Goal: Task Accomplishment & Management: Complete application form

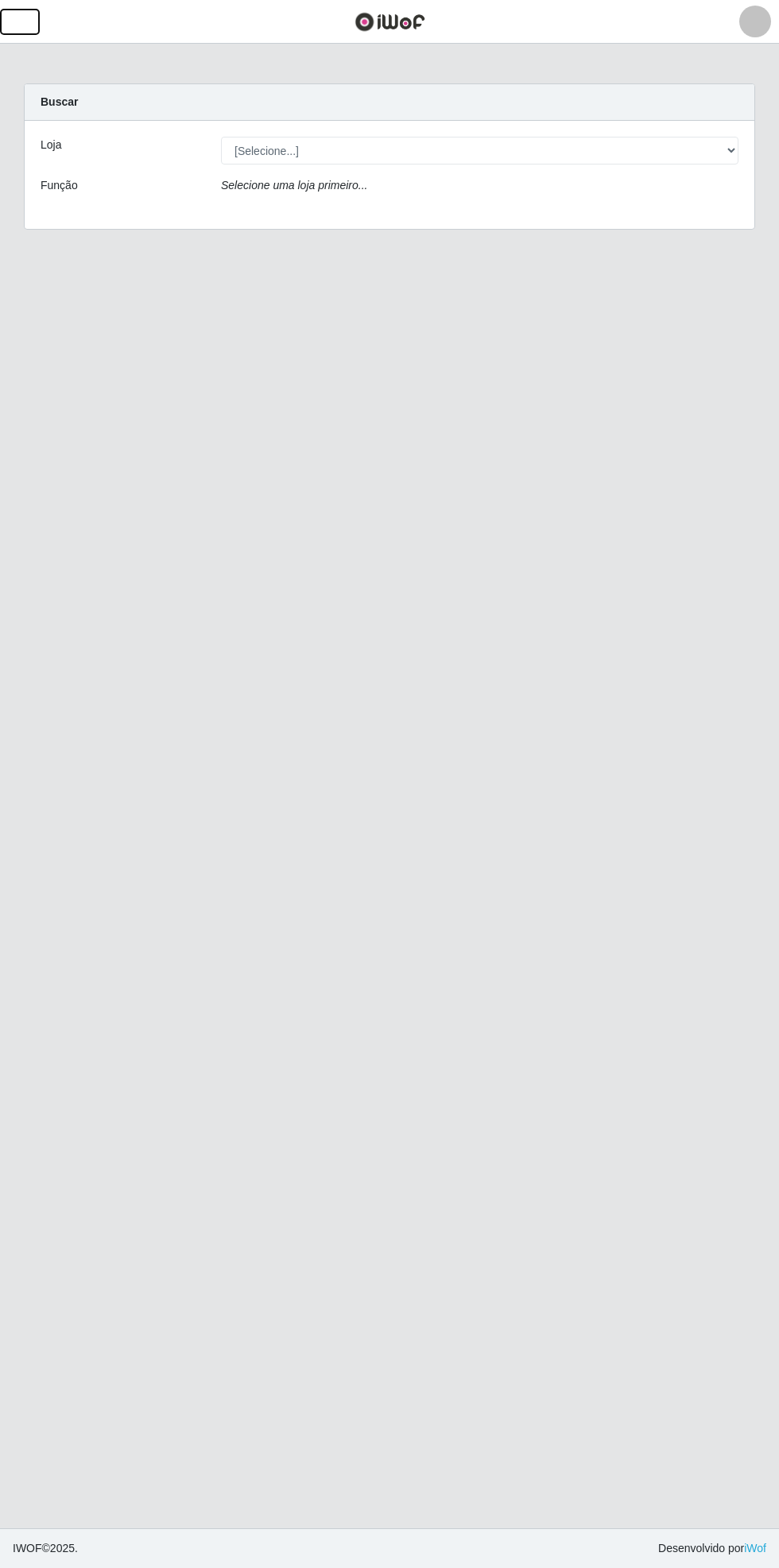
click at [19, 22] on span "button" at bounding box center [20, 22] width 21 height 19
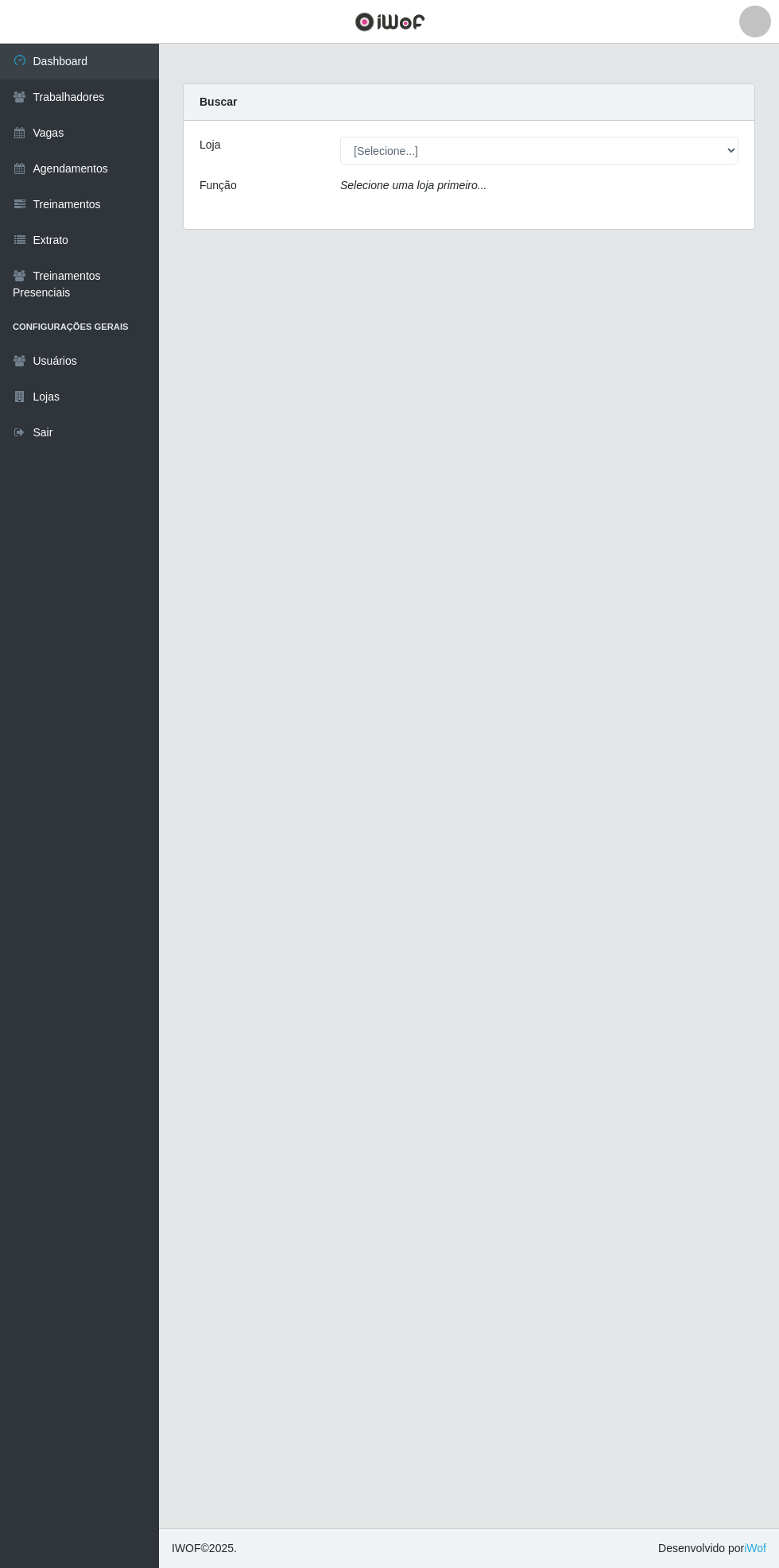
click at [73, 138] on link "Vagas" at bounding box center [79, 133] width 159 height 35
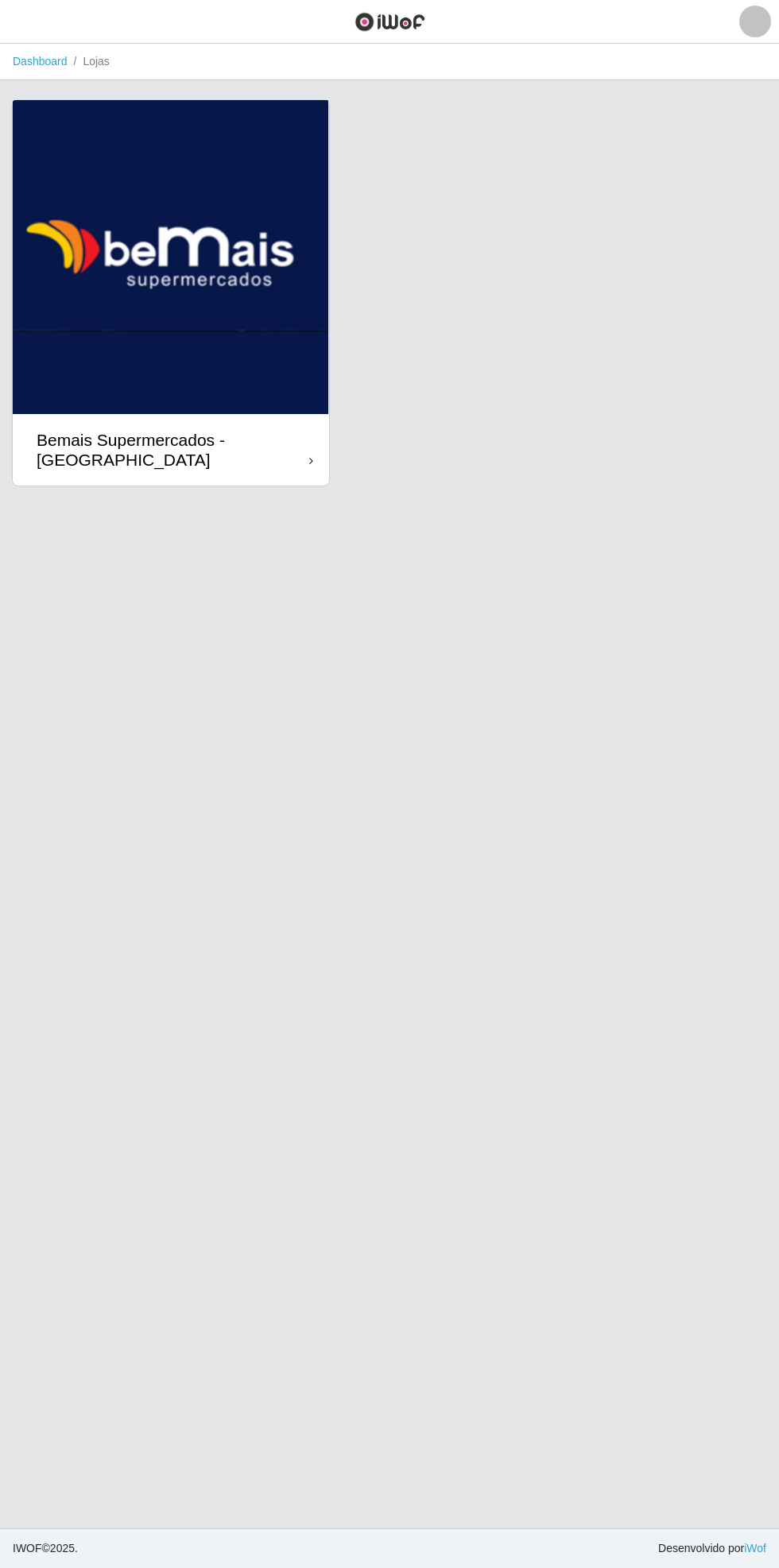
click at [277, 476] on div "Bemais Supermercados - [GEOGRAPHIC_DATA]" at bounding box center [171, 450] width 316 height 72
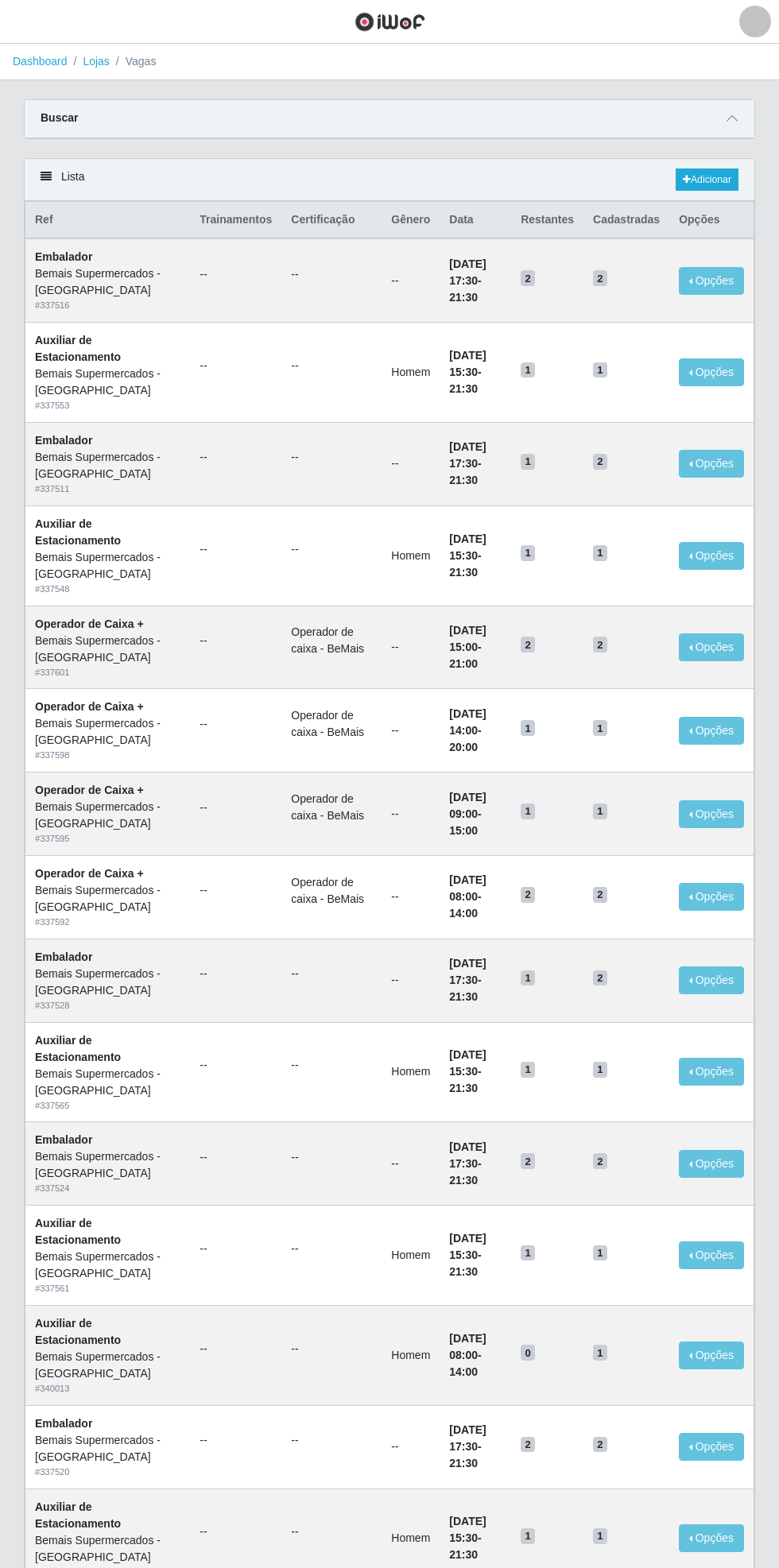
click at [731, 117] on icon at bounding box center [731, 119] width 11 height 11
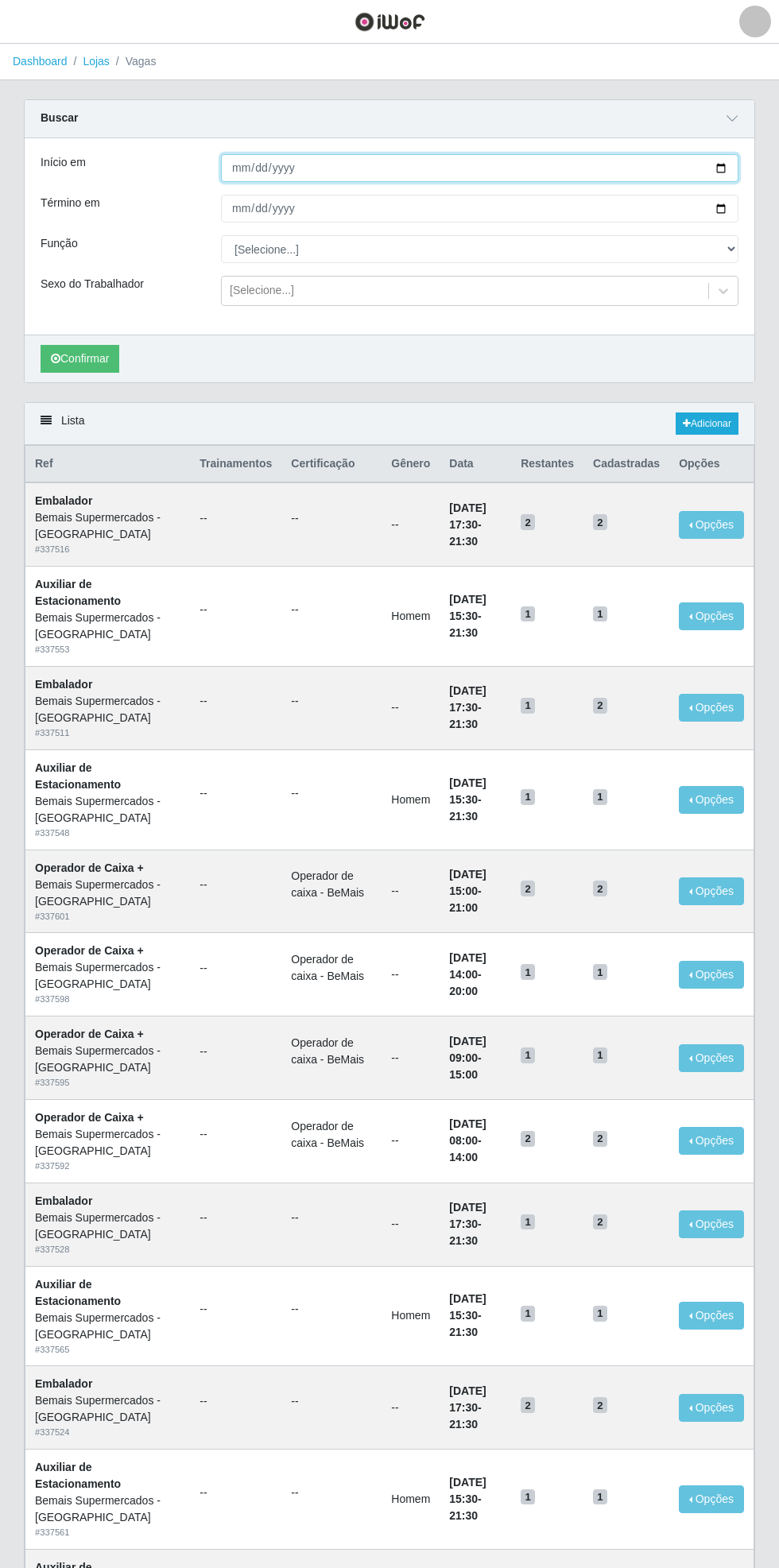
click at [731, 161] on input "Início em" at bounding box center [480, 168] width 517 height 28
type input "[DATE]"
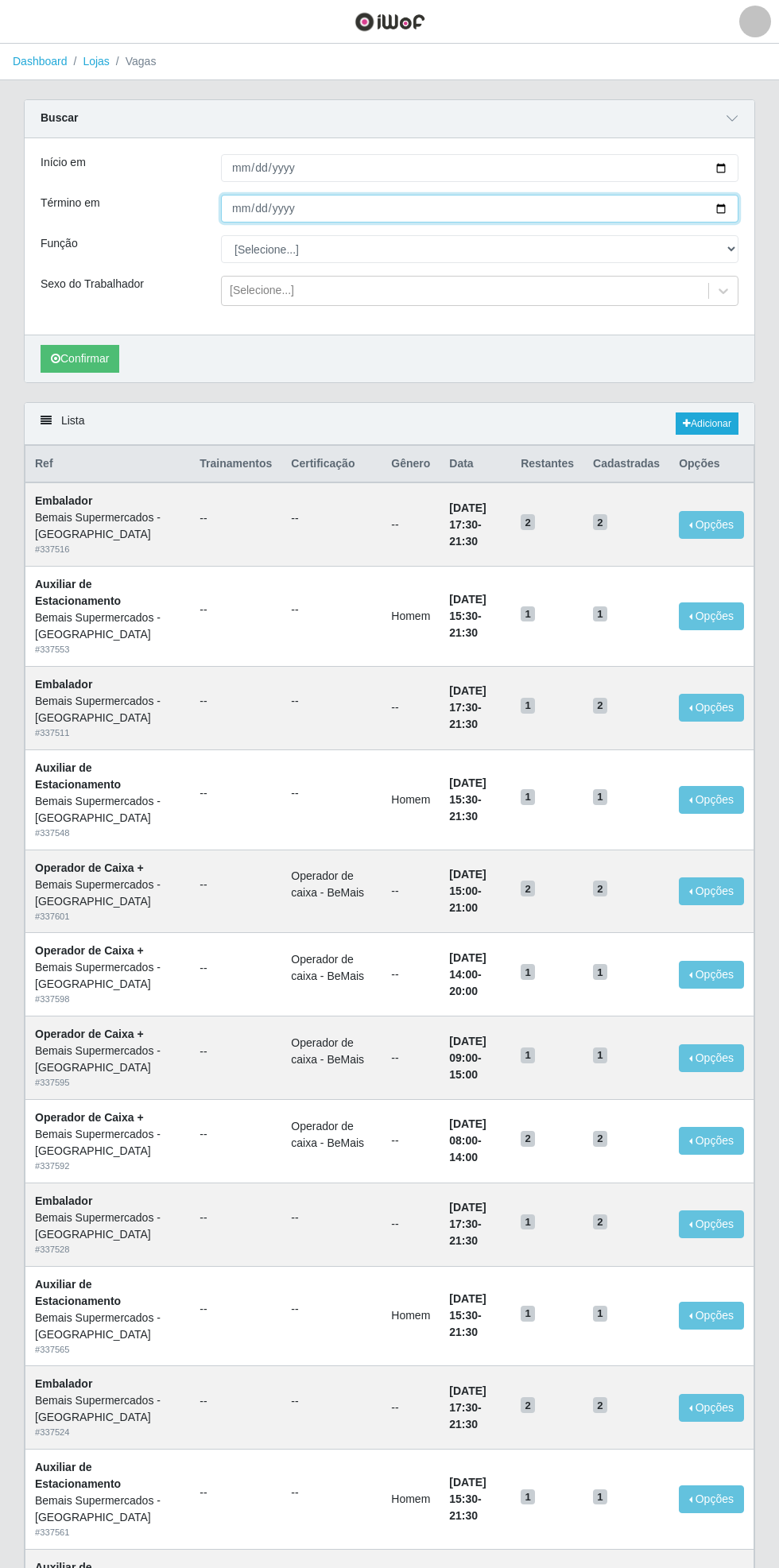
click at [730, 207] on input "Término em" at bounding box center [480, 209] width 517 height 28
type input "[DATE]"
click at [730, 251] on select "[Selecione...] ASG ASG + ASG ++ Auxiliar de Estacionamento Auxiliar de Estacion…" at bounding box center [480, 249] width 517 height 28
click at [221, 235] on select "[Selecione...] ASG ASG + ASG ++ Auxiliar de Estacionamento Auxiliar de Estacion…" at bounding box center [480, 249] width 517 height 28
click at [88, 360] on button "Confirmar" at bounding box center [79, 359] width 78 height 28
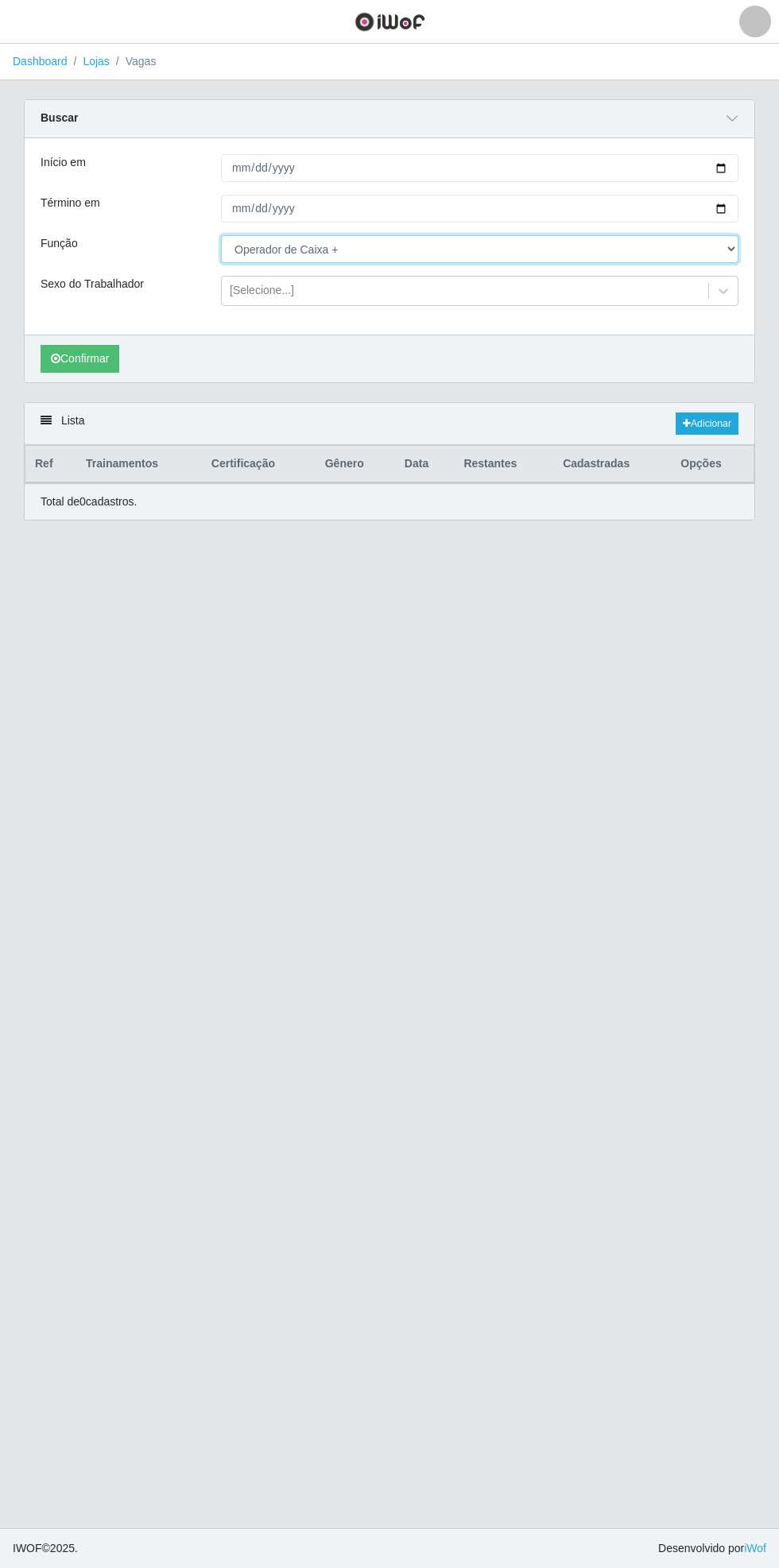
click at [736, 248] on select "[Selecione...] ASG ASG + ASG ++ Auxiliar de Estacionamento Auxiliar de Estacion…" at bounding box center [480, 249] width 517 height 28
click at [221, 235] on select "[Selecione...] ASG ASG + ASG ++ Auxiliar de Estacionamento Auxiliar de Estacion…" at bounding box center [480, 249] width 517 height 28
click at [728, 215] on input "[DATE]" at bounding box center [480, 209] width 517 height 28
click at [733, 246] on select "[Selecione...] ASG ASG + ASG ++ Auxiliar de Estacionamento Auxiliar de Estacion…" at bounding box center [480, 249] width 517 height 28
click at [221, 235] on select "[Selecione...] ASG ASG + ASG ++ Auxiliar de Estacionamento Auxiliar de Estacion…" at bounding box center [480, 249] width 517 height 28
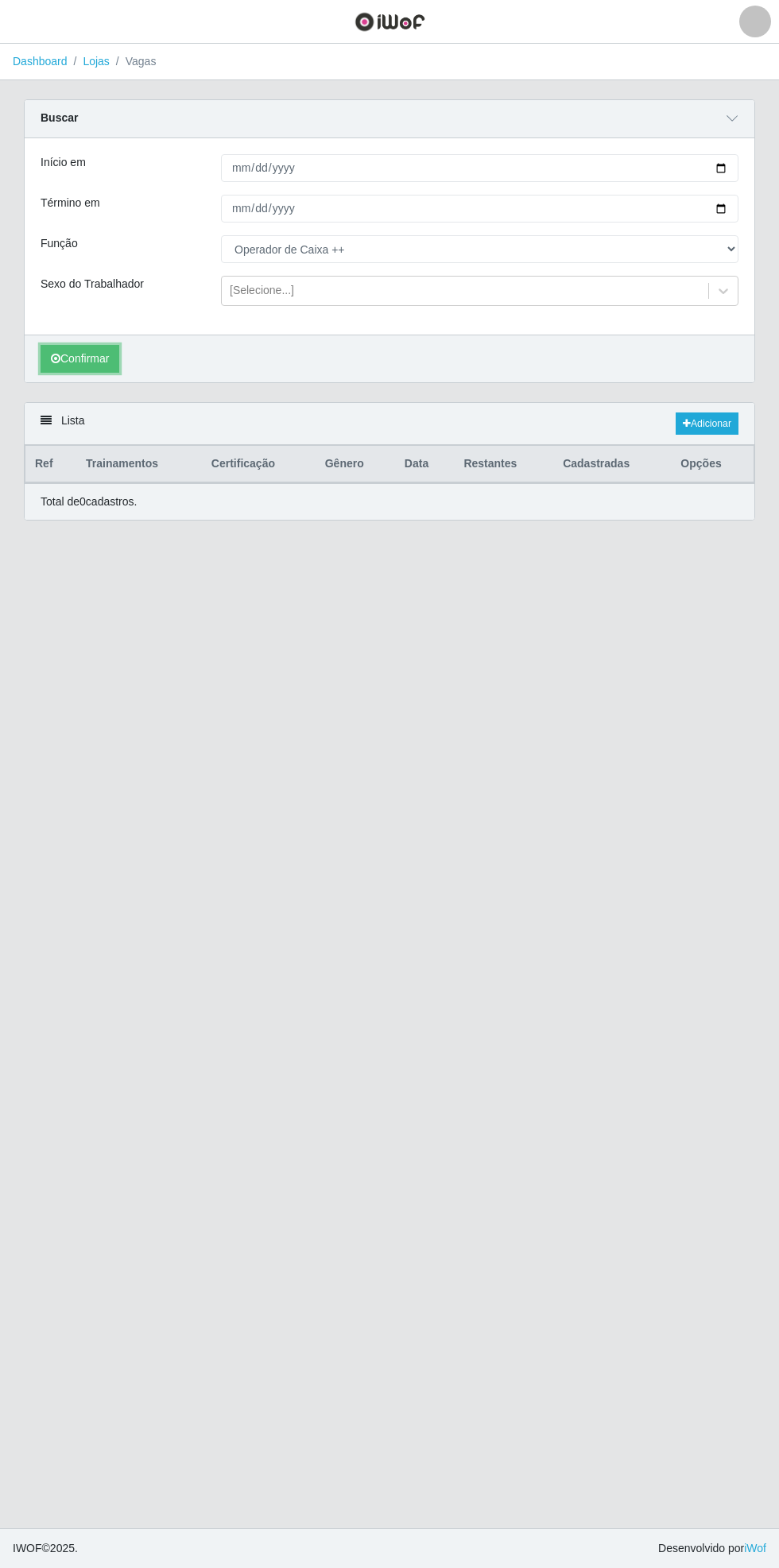
click at [94, 359] on button "Confirmar" at bounding box center [79, 359] width 78 height 28
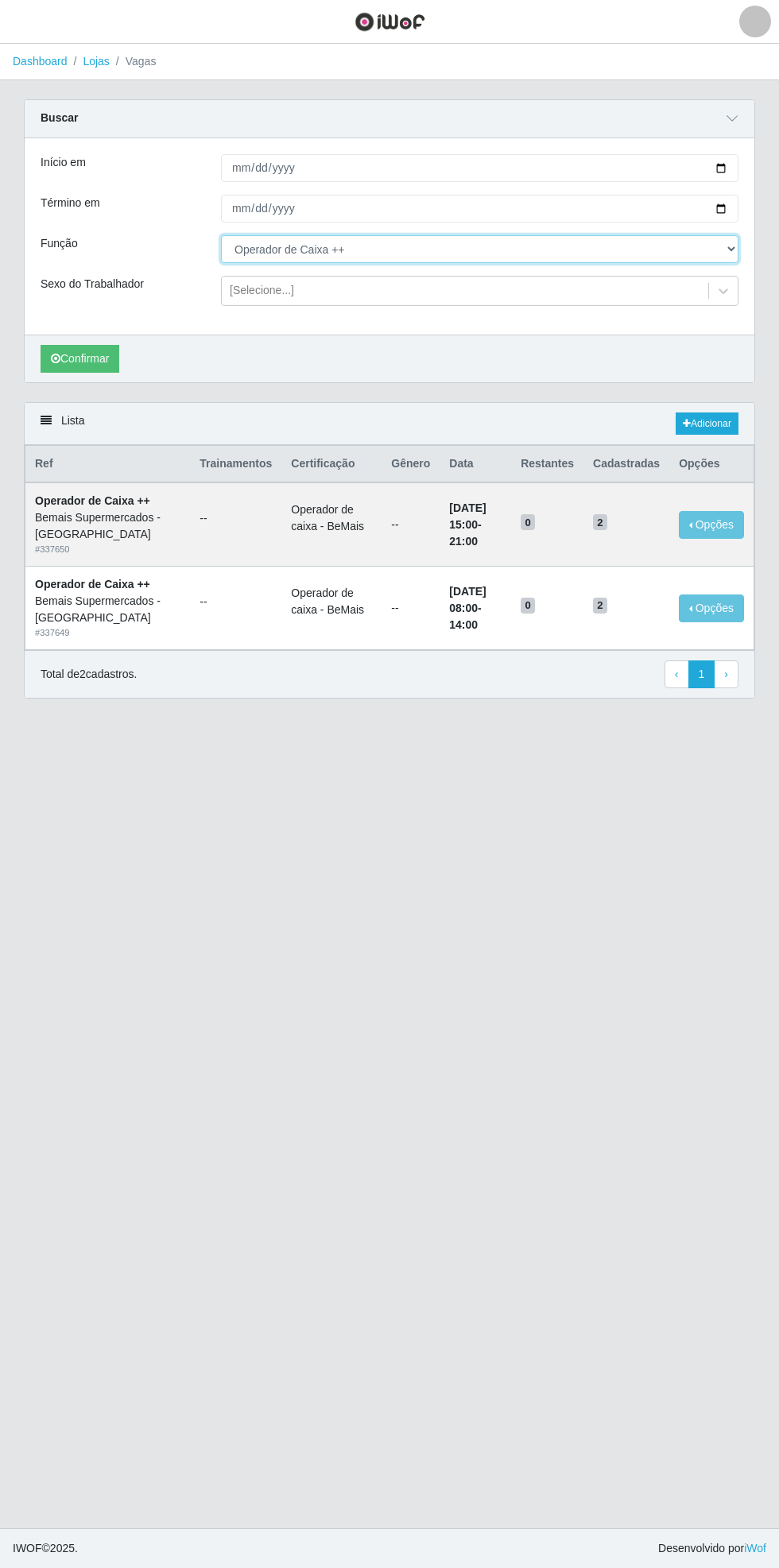
click at [725, 243] on select "[Selecione...] ASG ASG + ASG ++ Auxiliar de Estacionamento Auxiliar de Estacion…" at bounding box center [480, 249] width 517 height 28
select select "71"
click at [221, 235] on select "[Selecione...] ASG ASG + ASG ++ Auxiliar de Estacionamento Auxiliar de Estacion…" at bounding box center [480, 249] width 517 height 28
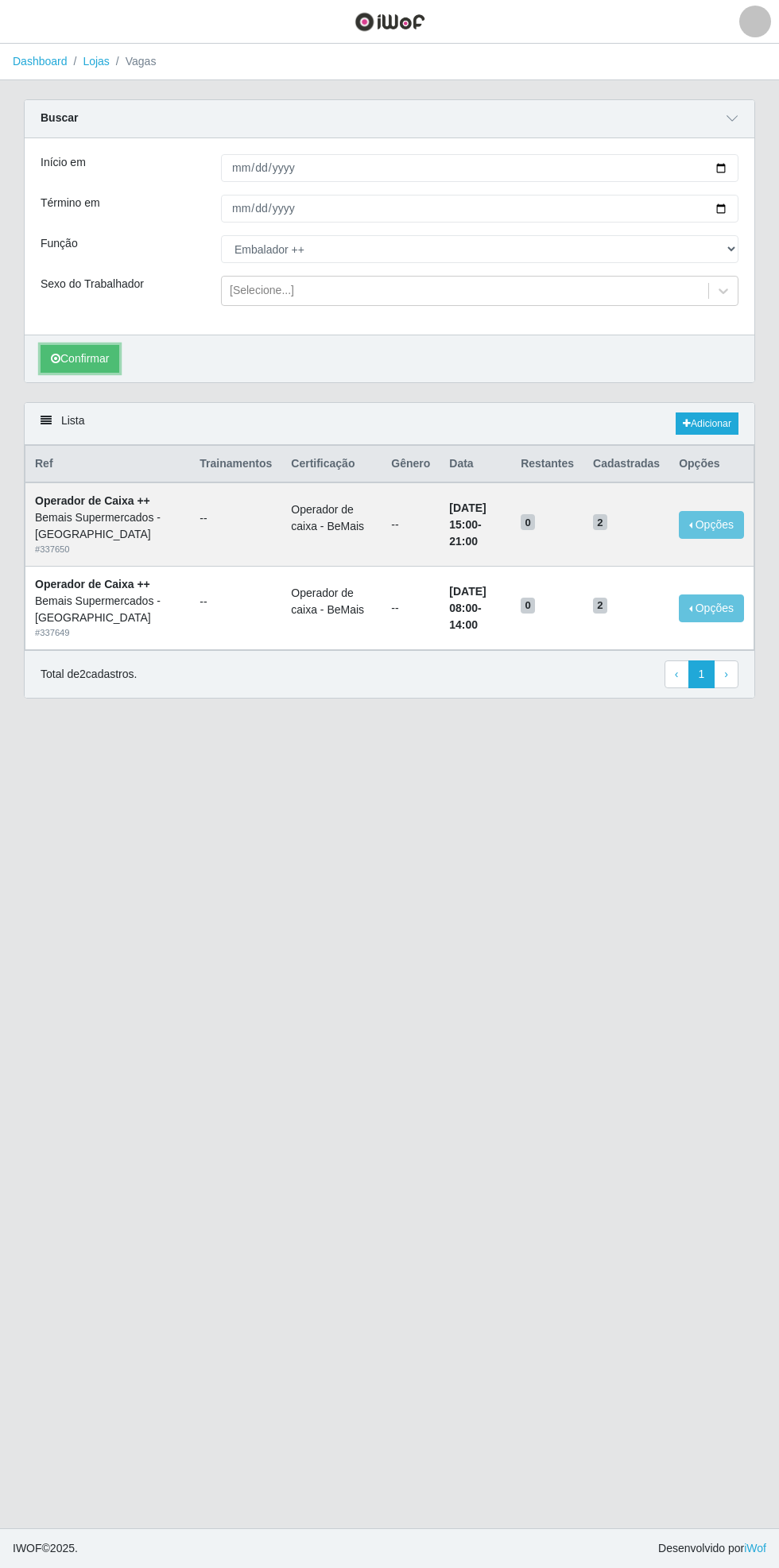
click at [84, 361] on button "Confirmar" at bounding box center [79, 359] width 78 height 28
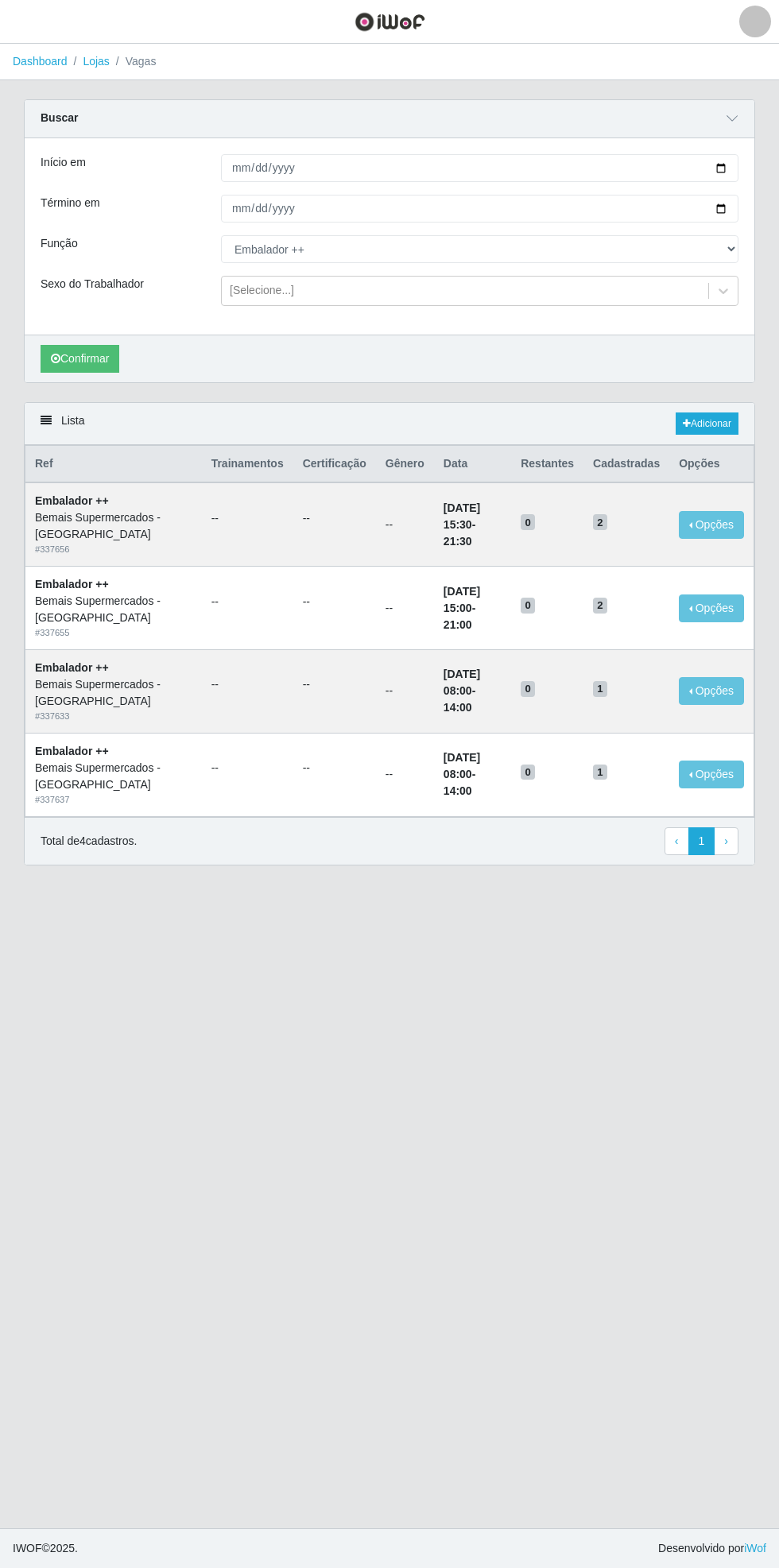
click at [762, 158] on div "Carregando... Buscar Início em [DATE] Término em [DATE] Função [Selecione...] A…" at bounding box center [389, 250] width 755 height 302
click at [731, 163] on input "[DATE]" at bounding box center [480, 168] width 517 height 28
type input "[DATE]"
click at [769, 208] on div "Carregando... Buscar Início em [DATE] Término em [DATE] Função [Selecione...] A…" at bounding box center [389, 491] width 779 height 785
click at [757, 198] on div "Carregando... Buscar Início em [DATE] Término em [DATE] Função [Selecione...] A…" at bounding box center [389, 250] width 755 height 302
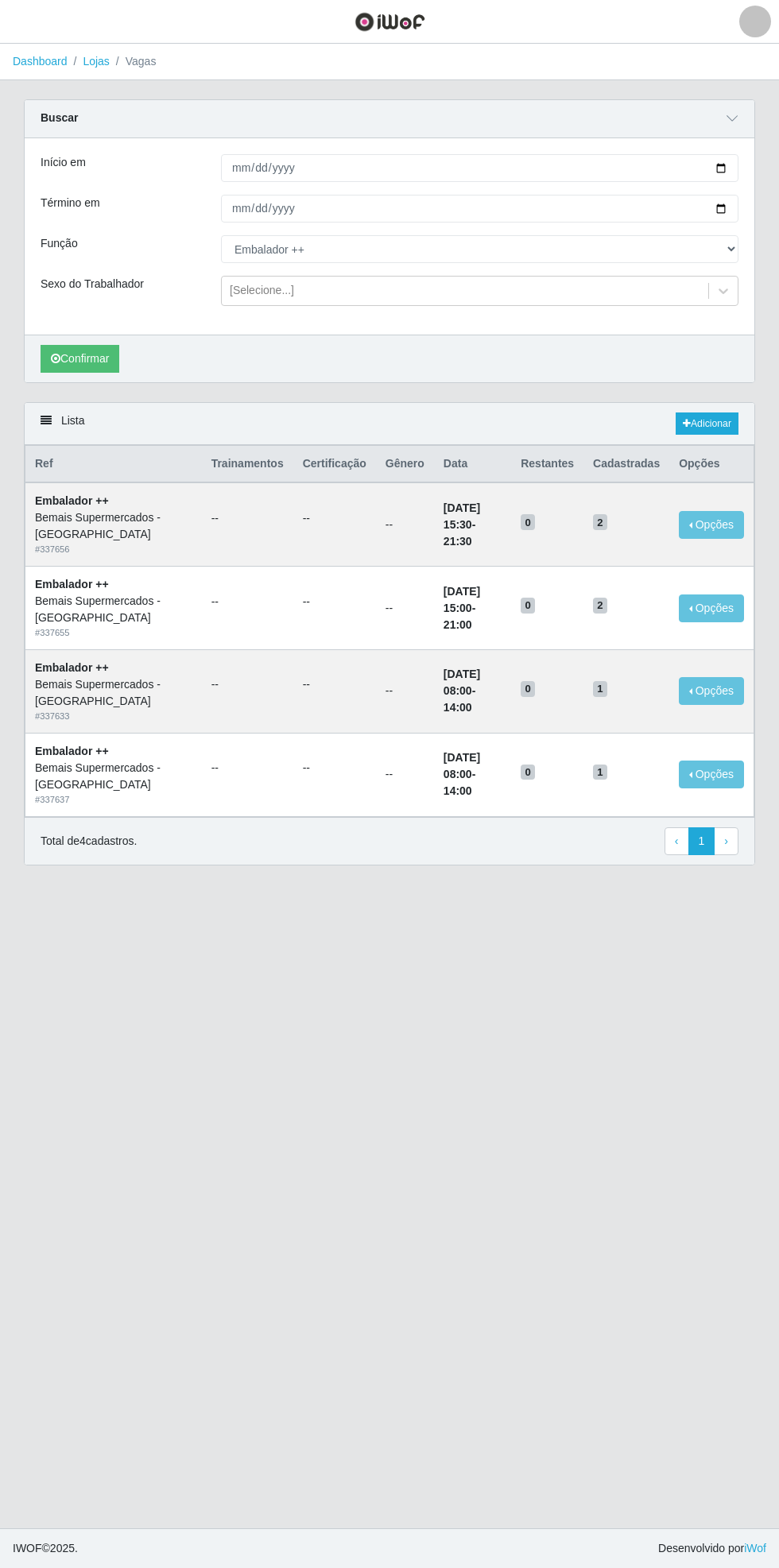
click at [769, 201] on div "Carregando... Buscar Início em [DATE] Término em [DATE] Função [Selecione...] A…" at bounding box center [389, 491] width 779 height 785
click at [755, 203] on div "Carregando... Buscar Início em [DATE] Término em [DATE] Função [Selecione...] A…" at bounding box center [389, 250] width 755 height 302
click at [731, 209] on input "[DATE]" at bounding box center [480, 209] width 517 height 28
type input "[DATE]"
click at [731, 248] on select "[Selecione...] ASG ASG + ASG ++ Auxiliar de Estacionamento Auxiliar de Estacion…" at bounding box center [480, 249] width 517 height 28
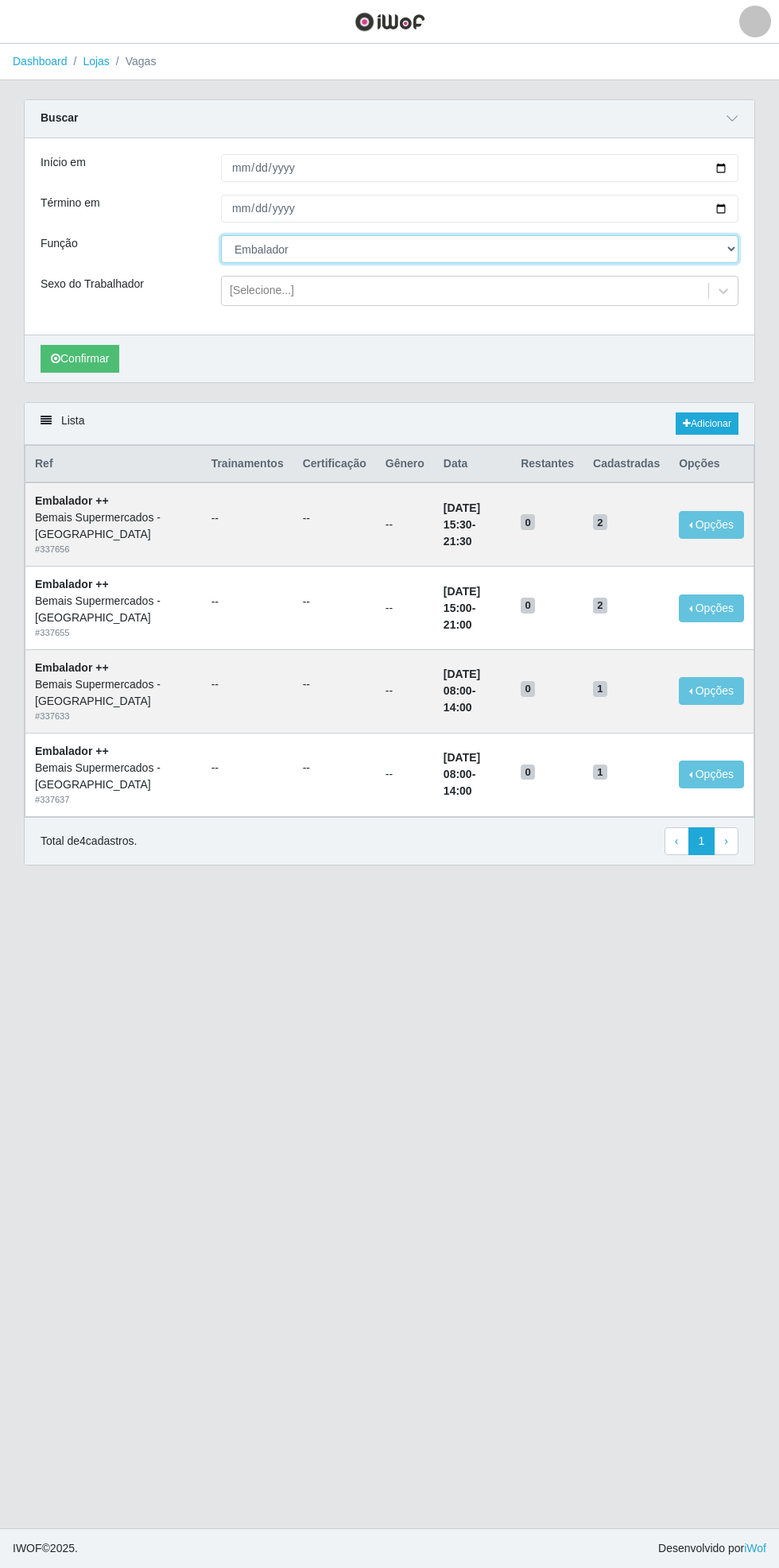
click at [221, 235] on select "[Selecione...] ASG ASG + ASG ++ Auxiliar de Estacionamento Auxiliar de Estacion…" at bounding box center [480, 249] width 517 height 28
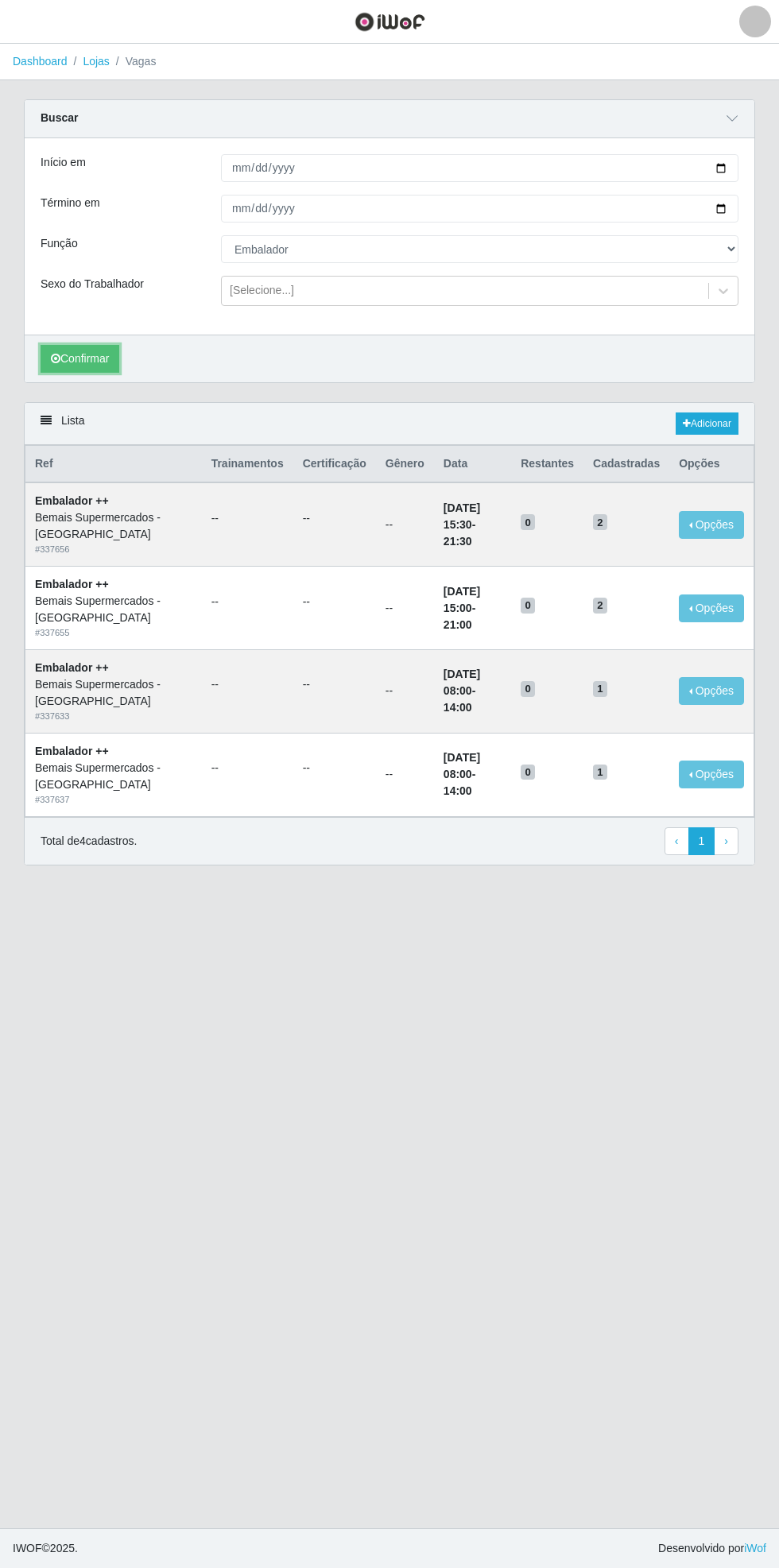
click at [94, 357] on button "Confirmar" at bounding box center [79, 359] width 78 height 28
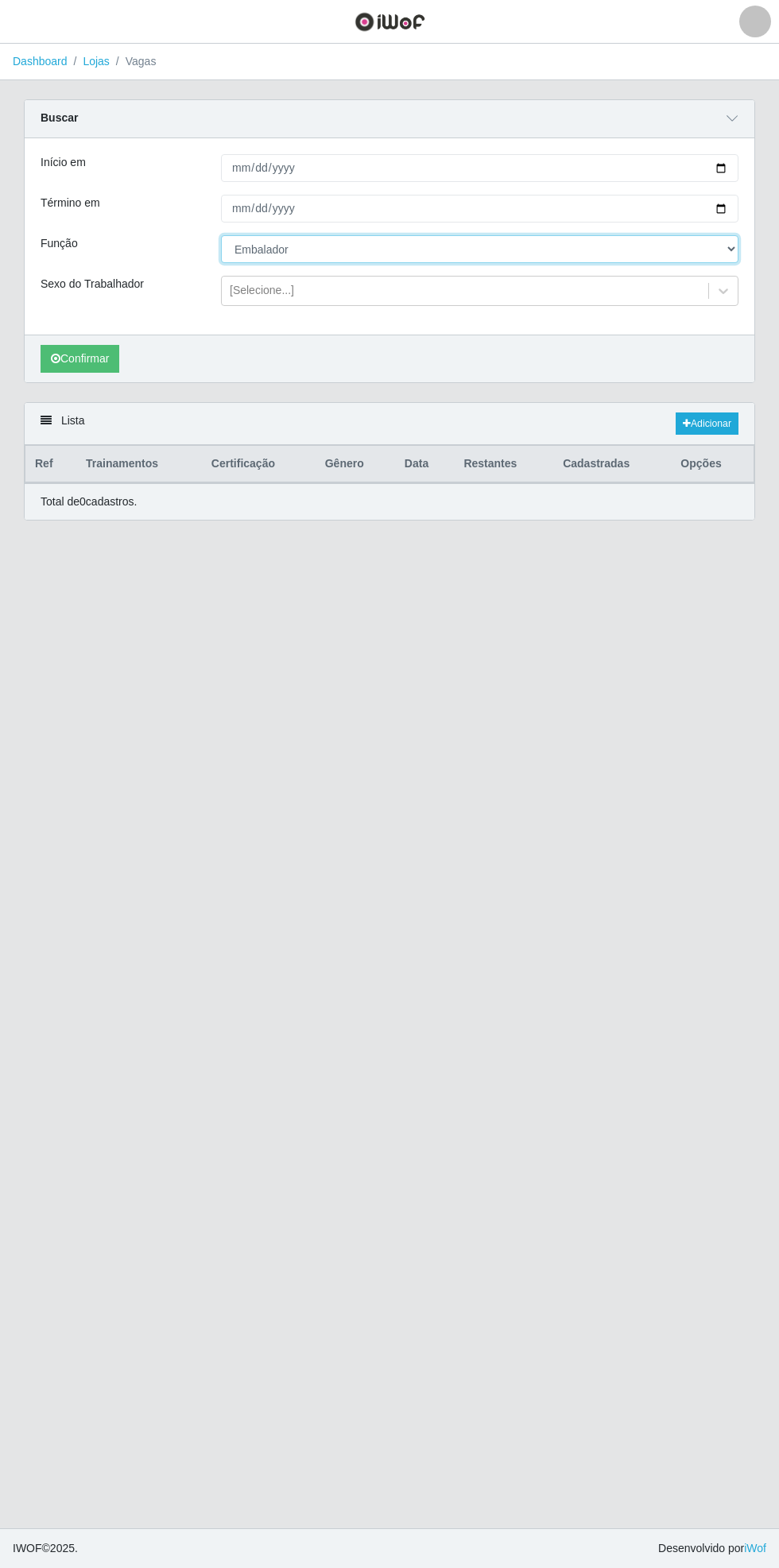
click at [730, 249] on select "[Selecione...] ASG ASG + ASG ++ Auxiliar de Estacionamento Auxiliar de Estacion…" at bounding box center [480, 249] width 517 height 28
select select "70"
click at [221, 235] on select "[Selecione...] ASG ASG + ASG ++ Auxiliar de Estacionamento Auxiliar de Estacion…" at bounding box center [480, 249] width 517 height 28
click at [99, 354] on button "Confirmar" at bounding box center [79, 359] width 78 height 28
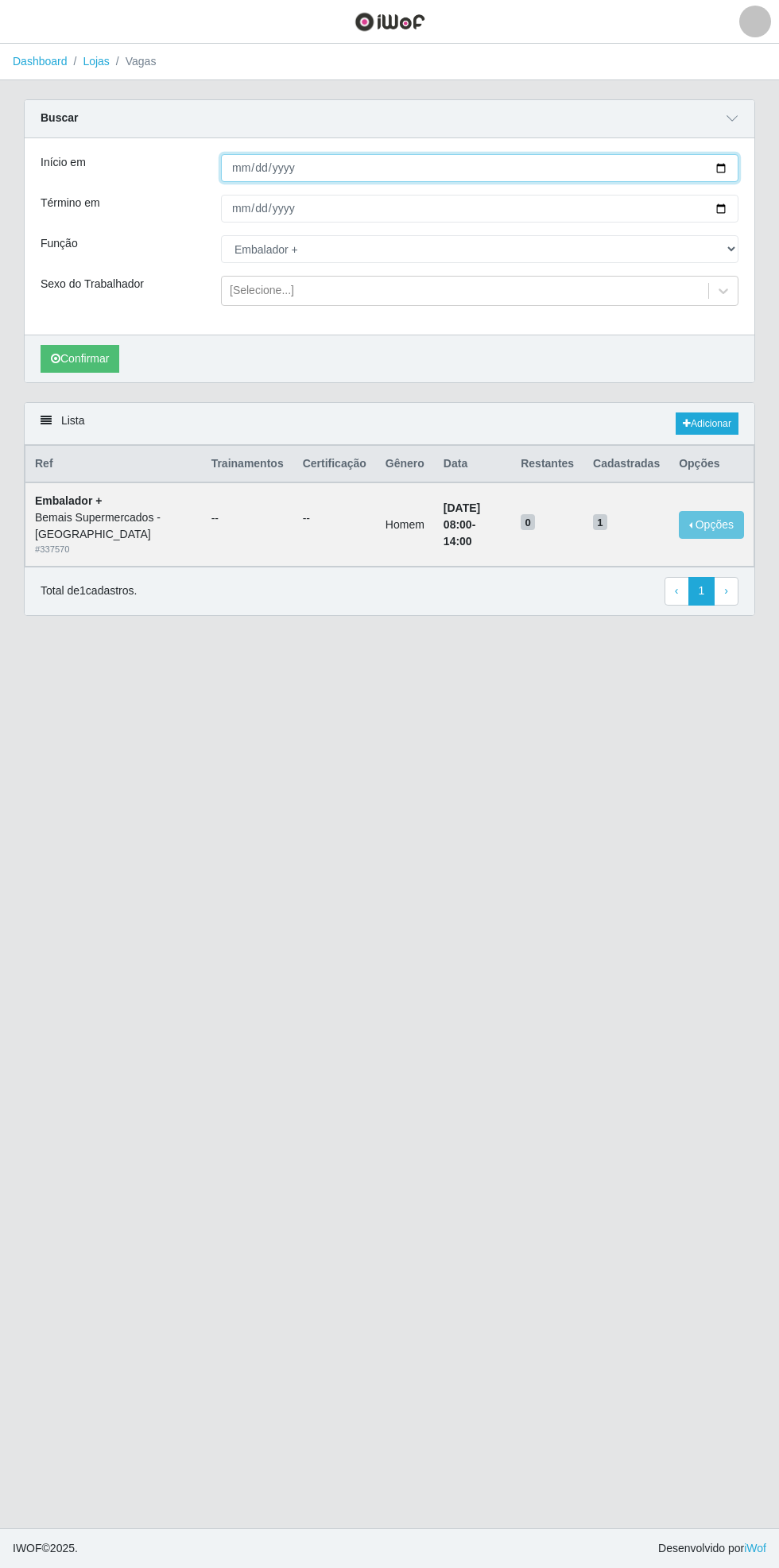
click at [731, 166] on input "[DATE]" at bounding box center [480, 168] width 517 height 28
type input "[DATE]"
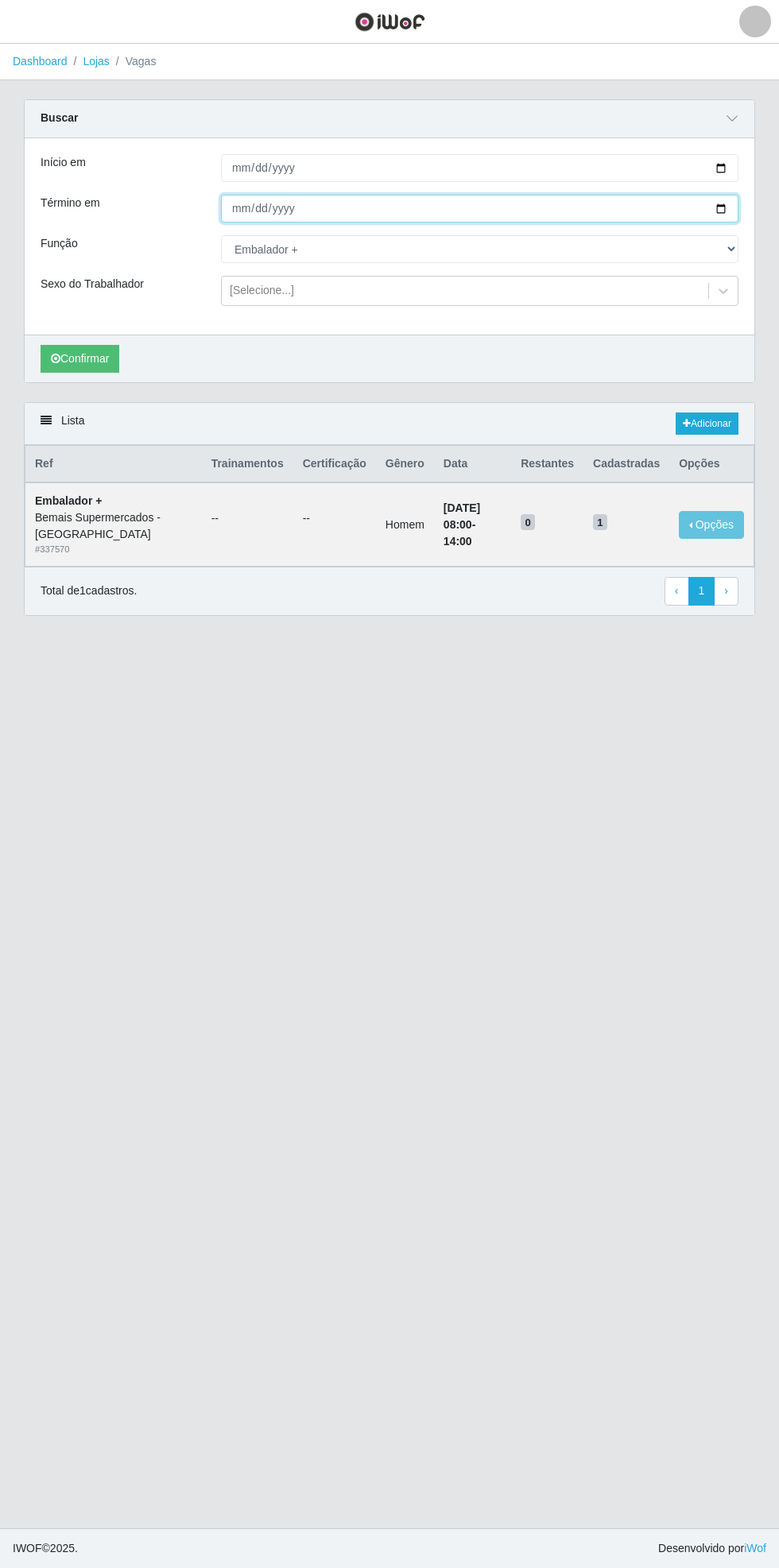
click at [734, 204] on input "[DATE]" at bounding box center [480, 209] width 517 height 28
click at [89, 361] on button "Confirmar" at bounding box center [79, 359] width 78 height 28
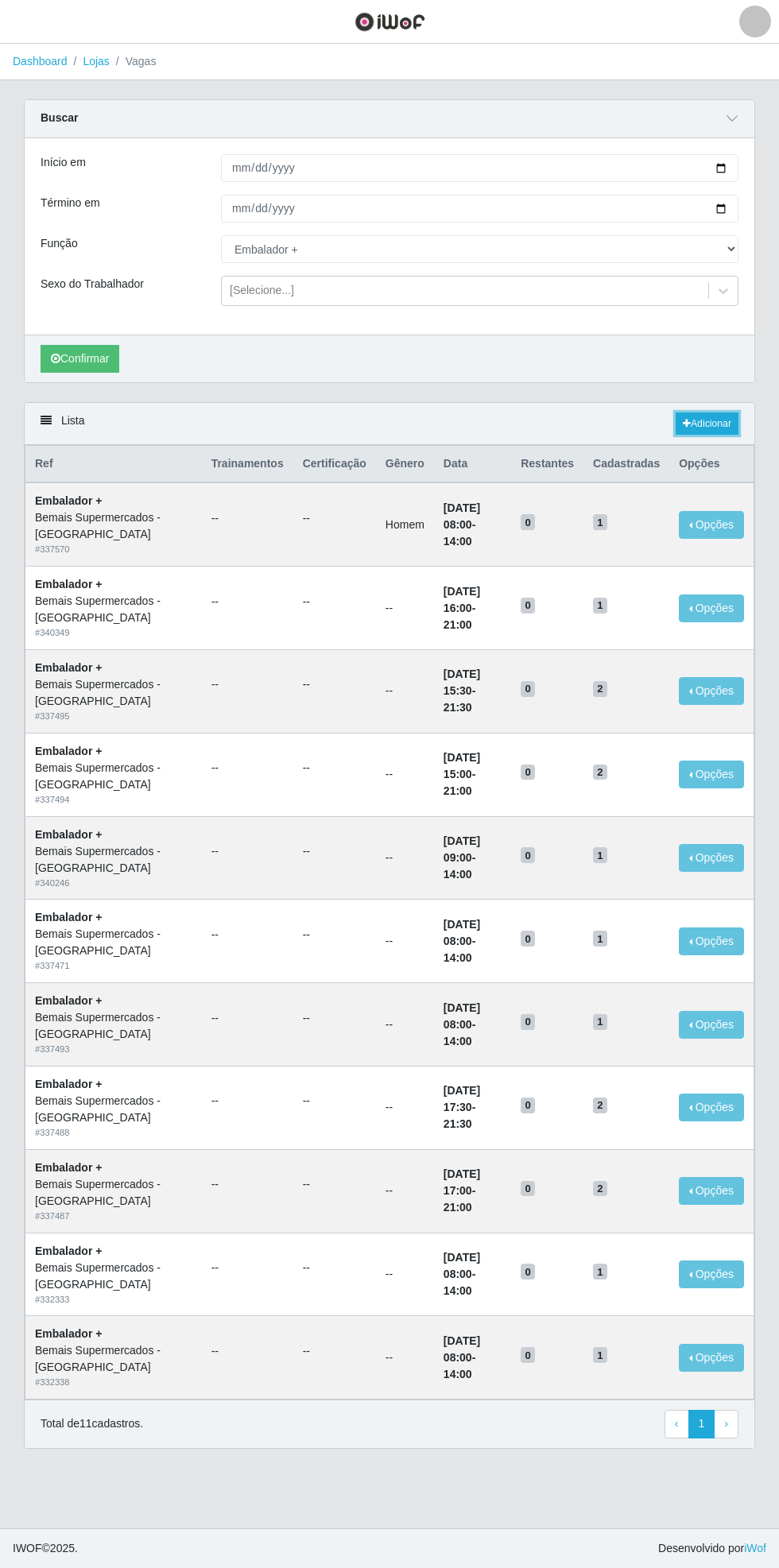
click at [725, 413] on link "Adicionar" at bounding box center [706, 424] width 63 height 22
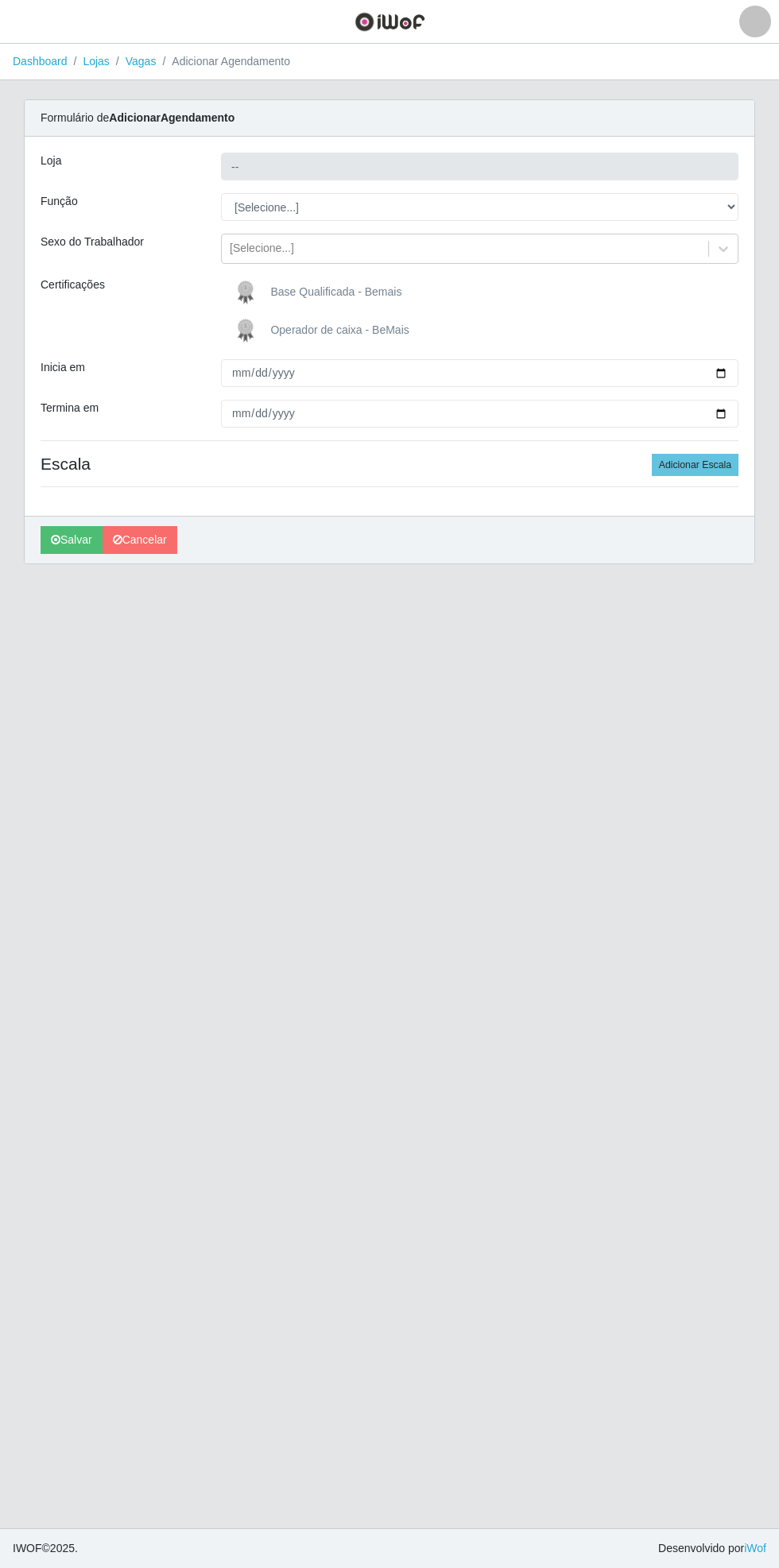
type input "Bemais Supermercados - [GEOGRAPHIC_DATA]"
click at [757, 201] on div "Carregando... Formulário de Adicionar Agendamento Loja Bemais Supermercados - C…" at bounding box center [389, 341] width 755 height 484
click at [730, 198] on select "[Selecione...] ASG ASG + ASG ++ Auxiliar de Estacionamento Auxiliar de Estacion…" at bounding box center [480, 207] width 517 height 28
select select "70"
click at [221, 193] on select "[Selecione...] ASG ASG + ASG ++ Auxiliar de Estacionamento Auxiliar de Estacion…" at bounding box center [480, 207] width 517 height 28
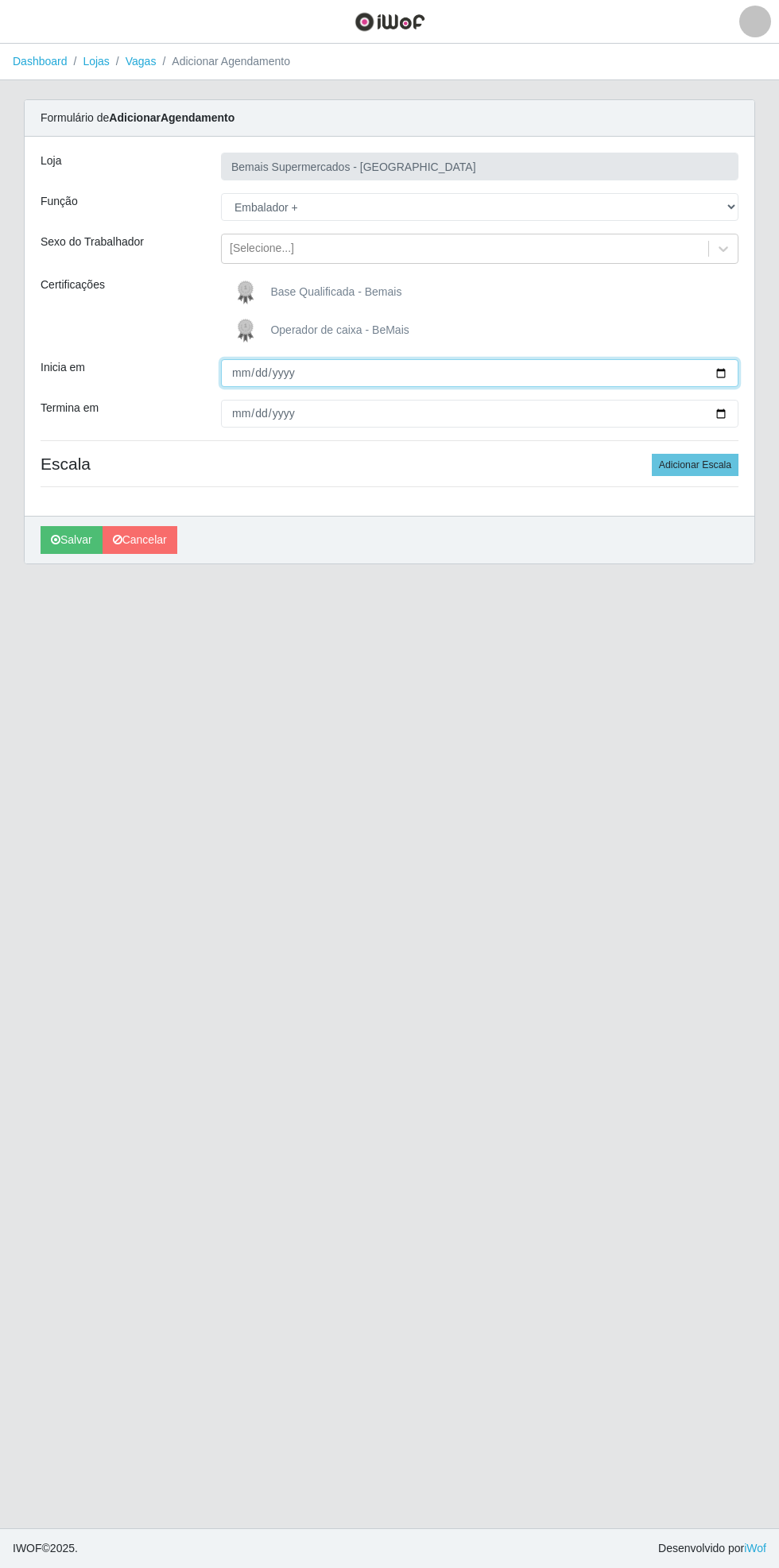
click at [731, 372] on input "Inicia em" at bounding box center [480, 373] width 517 height 28
type input "[DATE]"
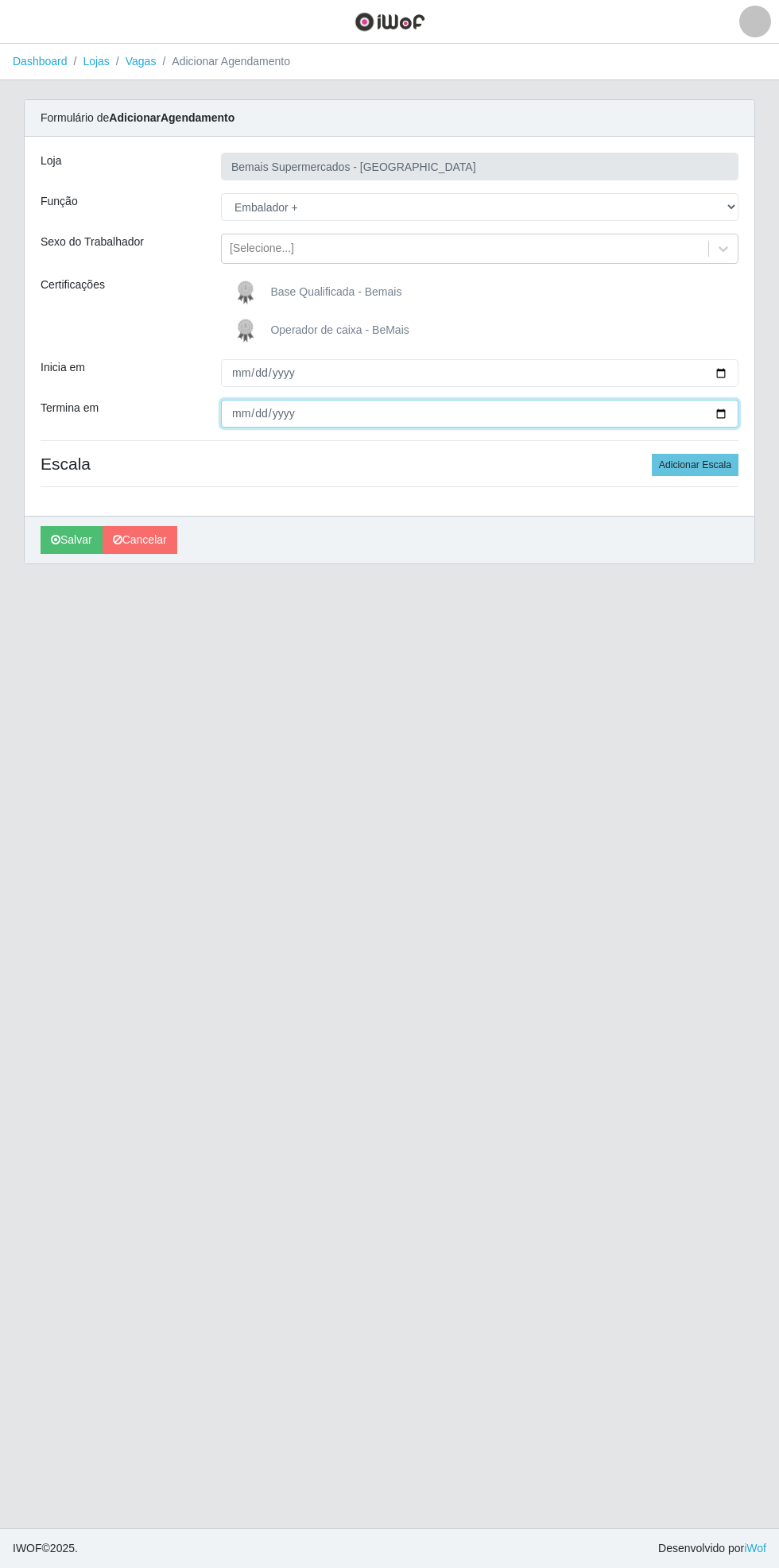
click at [734, 410] on input "Termina em" at bounding box center [480, 413] width 517 height 28
type input "[DATE]"
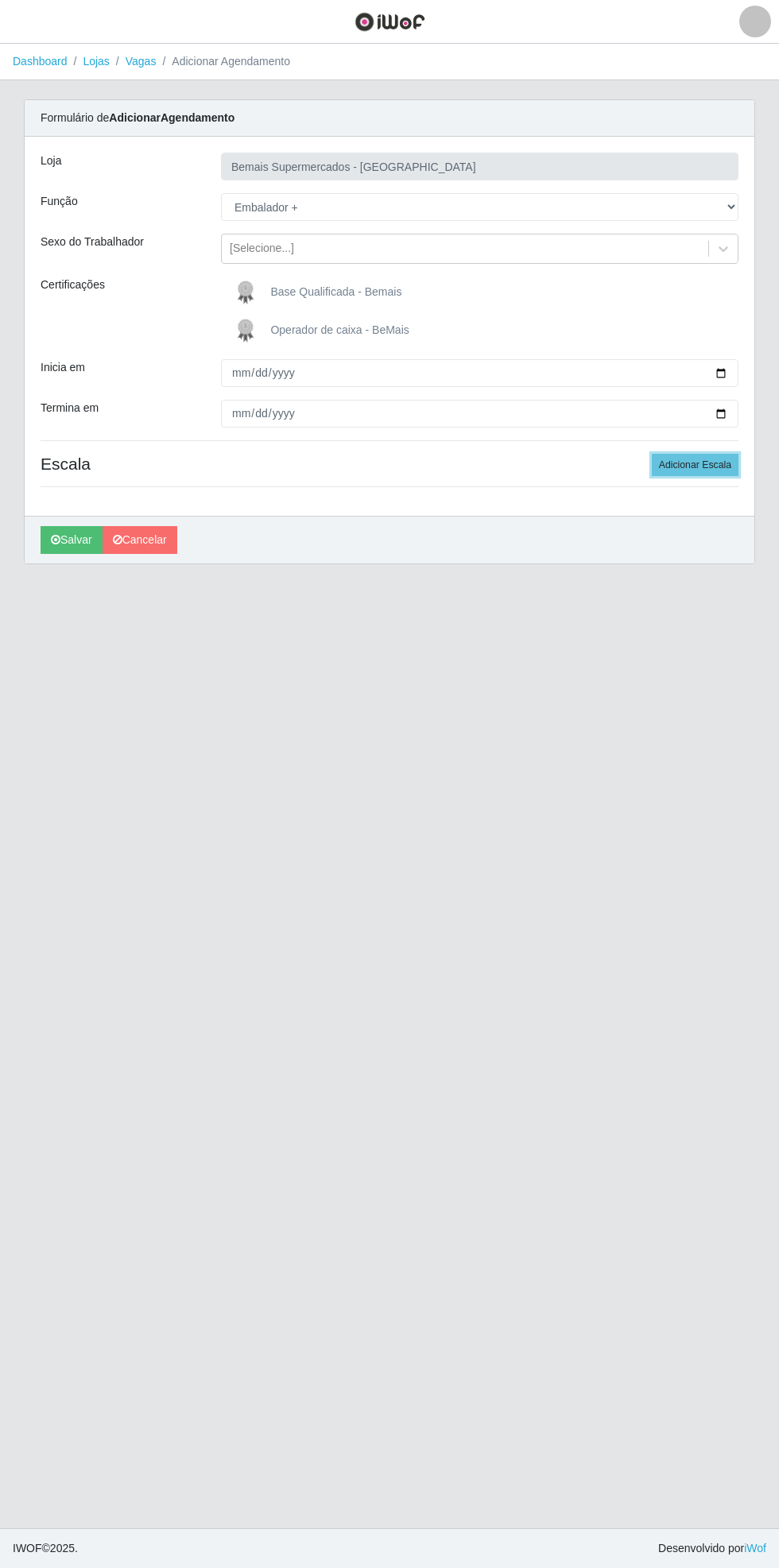
click at [718, 455] on button "Adicionar Escala" at bounding box center [694, 465] width 87 height 22
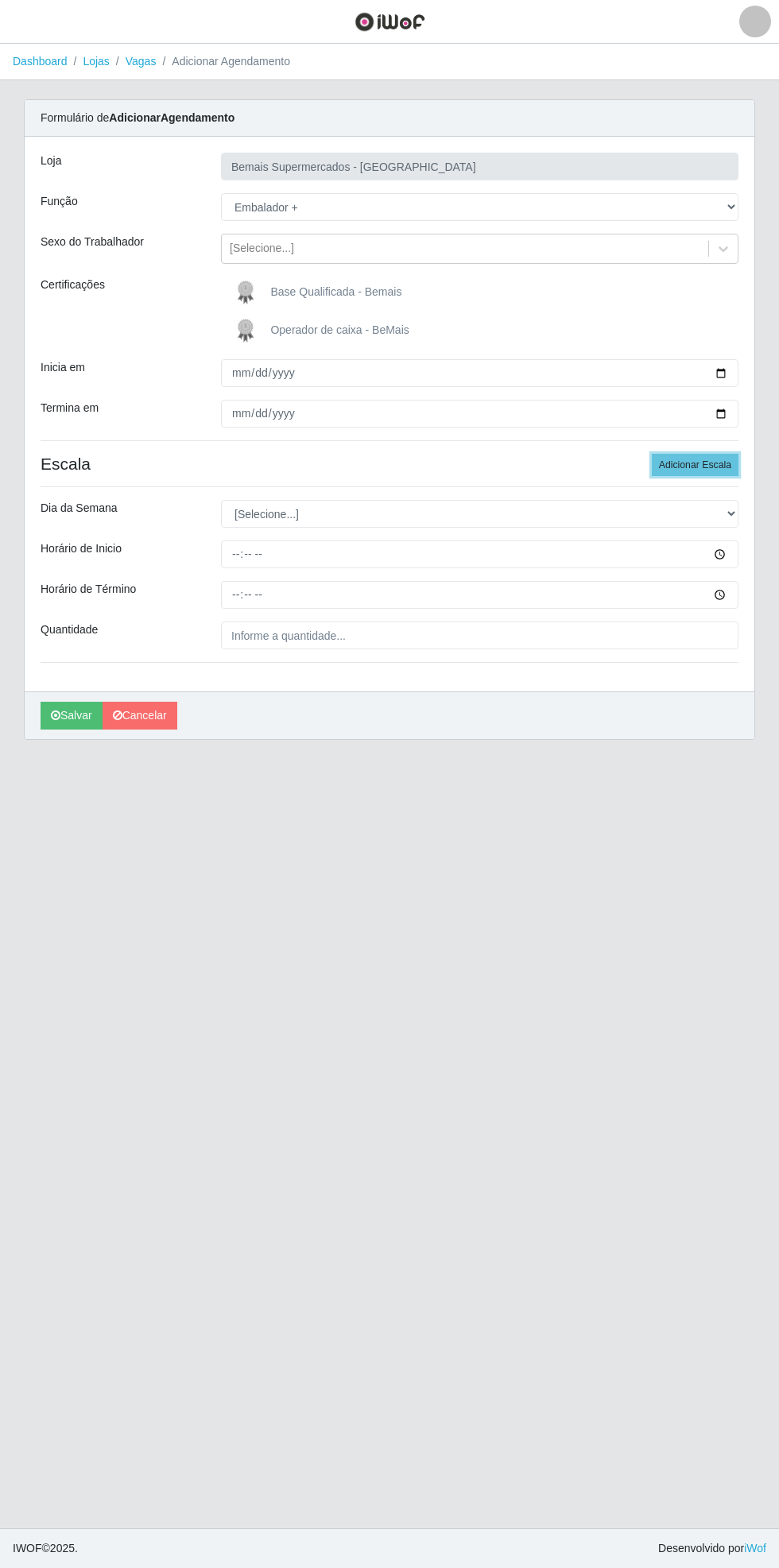
click at [716, 456] on button "Adicionar Escala" at bounding box center [694, 465] width 87 height 22
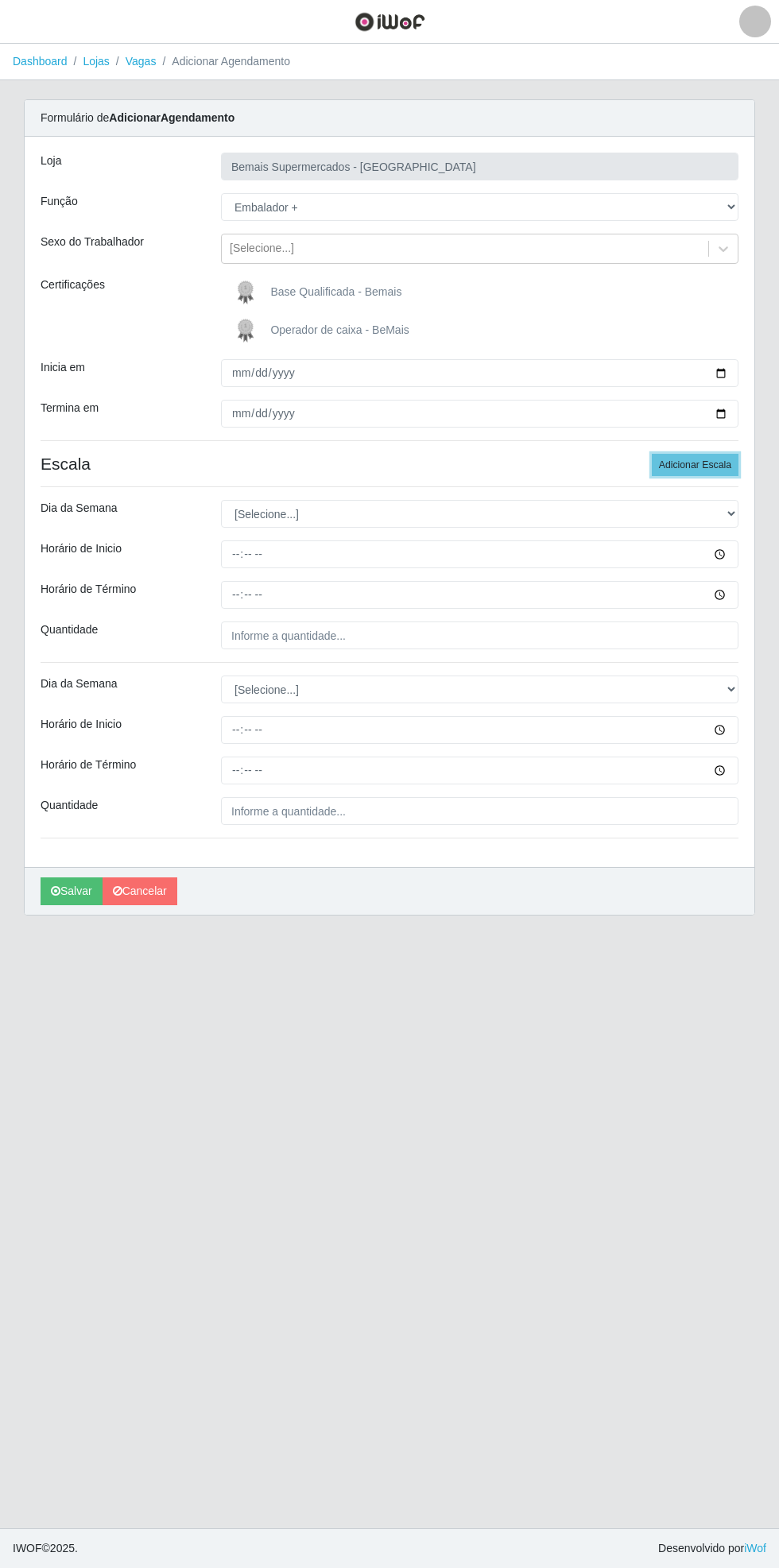
click at [720, 461] on button "Adicionar Escala" at bounding box center [694, 465] width 87 height 22
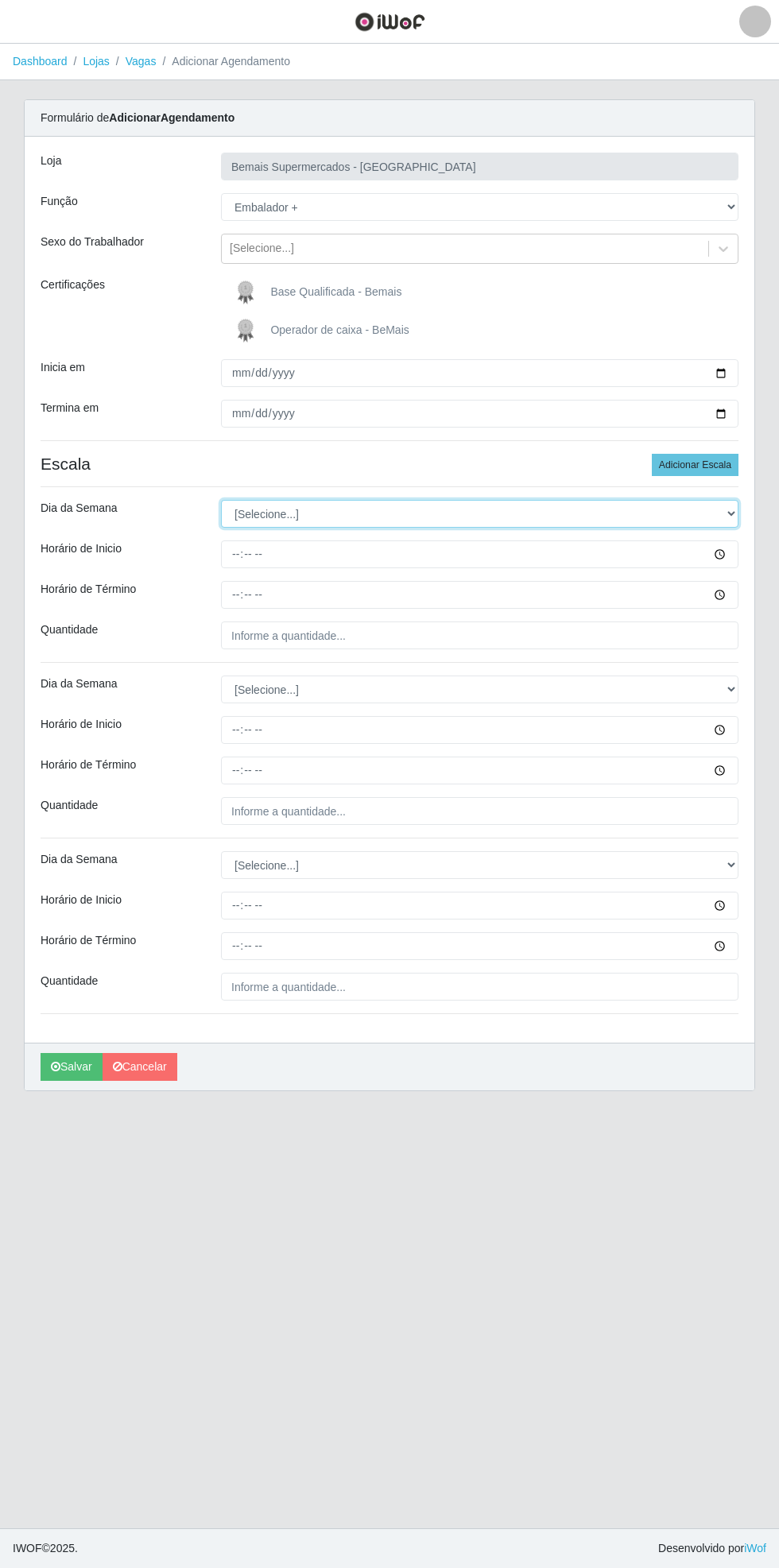
click at [732, 511] on select "[Selecione...] Segunda Terça Quarta Quinta Sexta Sábado Domingo" at bounding box center [480, 514] width 517 height 28
select select "6"
click at [221, 500] on select "[Selecione...] Segunda Terça Quarta Quinta Sexta Sábado Domingo" at bounding box center [480, 514] width 517 height 28
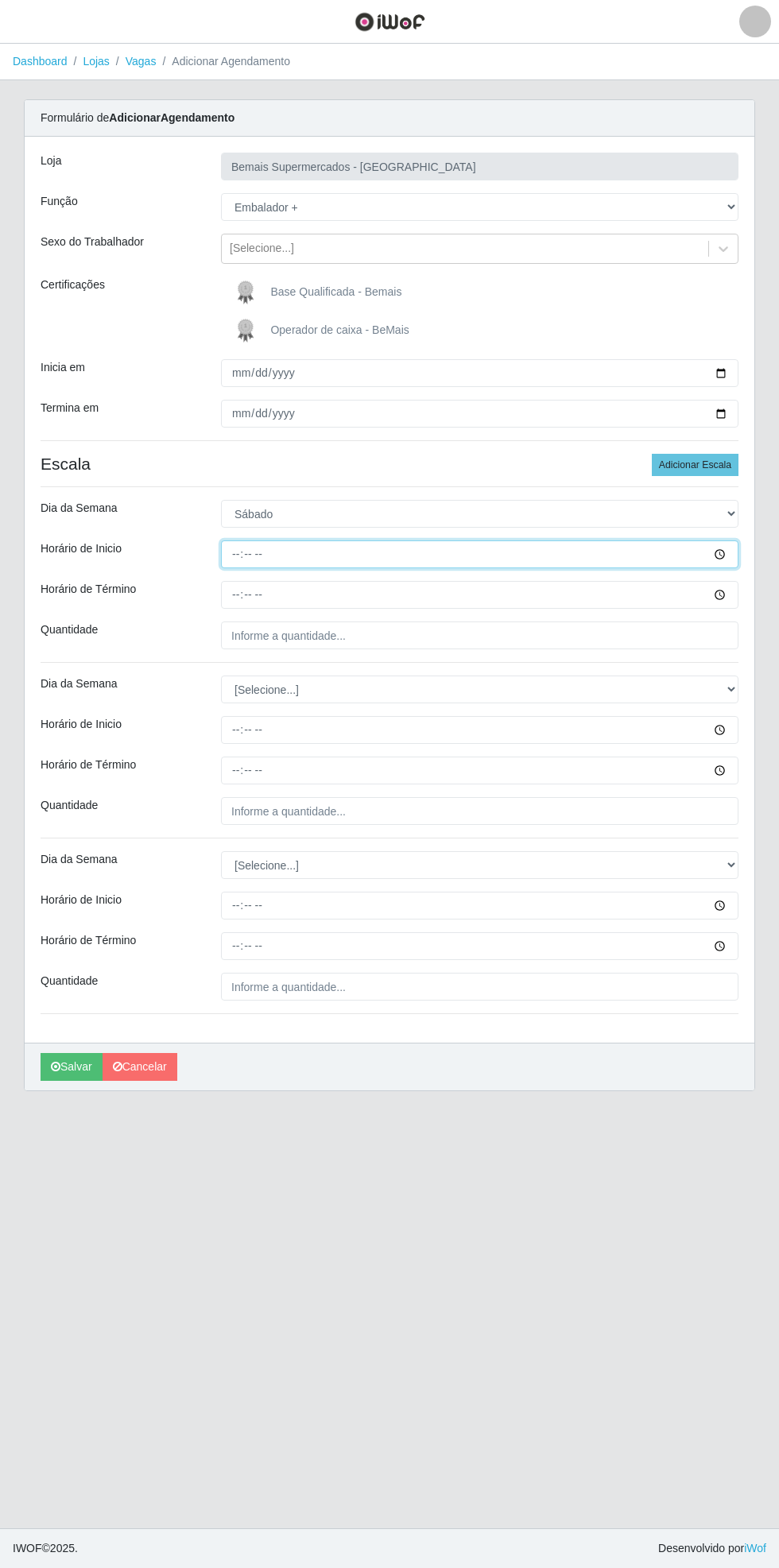
click at [732, 542] on input "Horário de Inicio" at bounding box center [480, 554] width 517 height 28
type input "08:00"
click at [736, 591] on input "Horário de Término" at bounding box center [480, 595] width 517 height 28
type input "13:00"
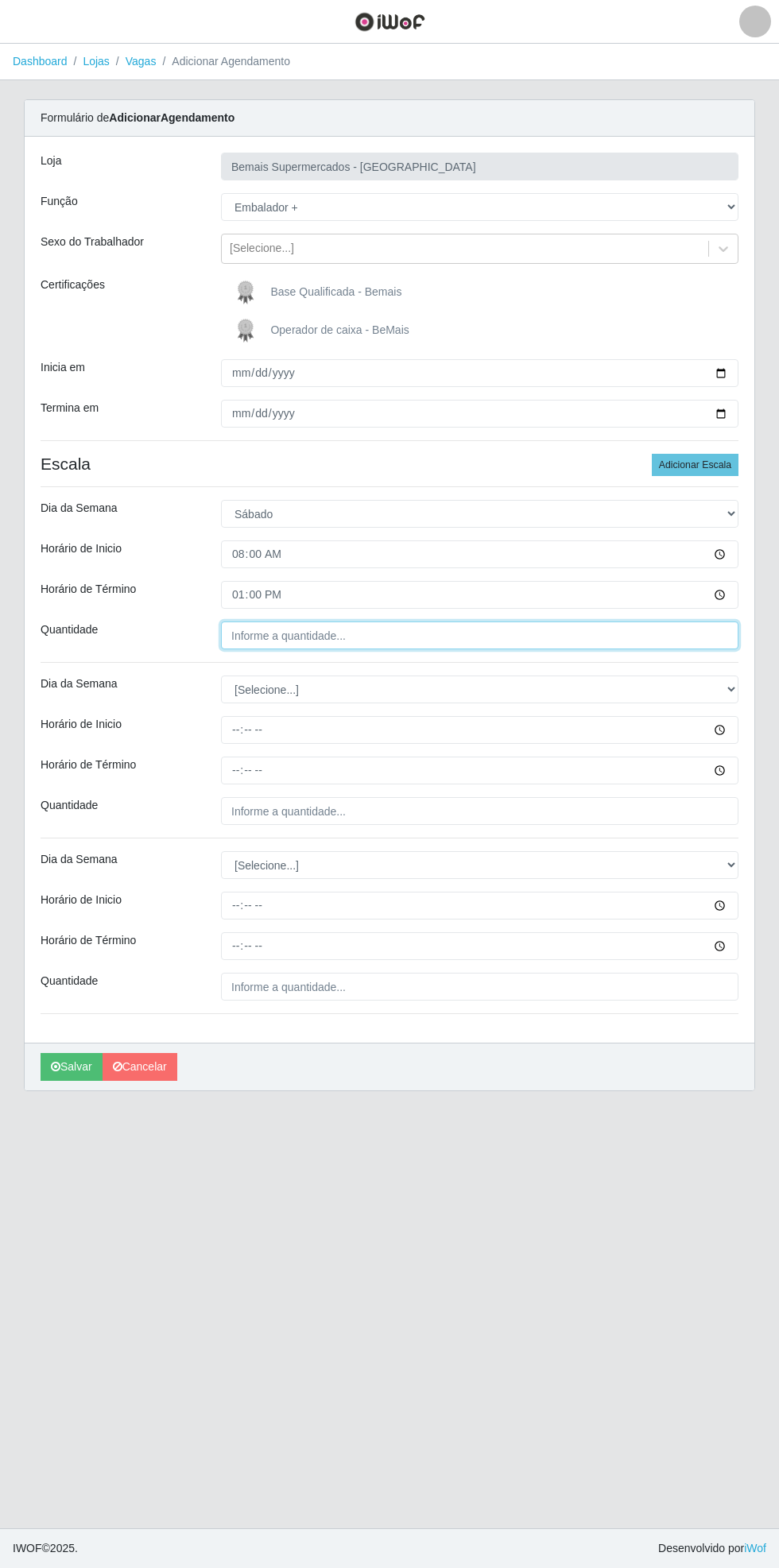
click at [362, 635] on input "Quantidade" at bounding box center [480, 636] width 517 height 28
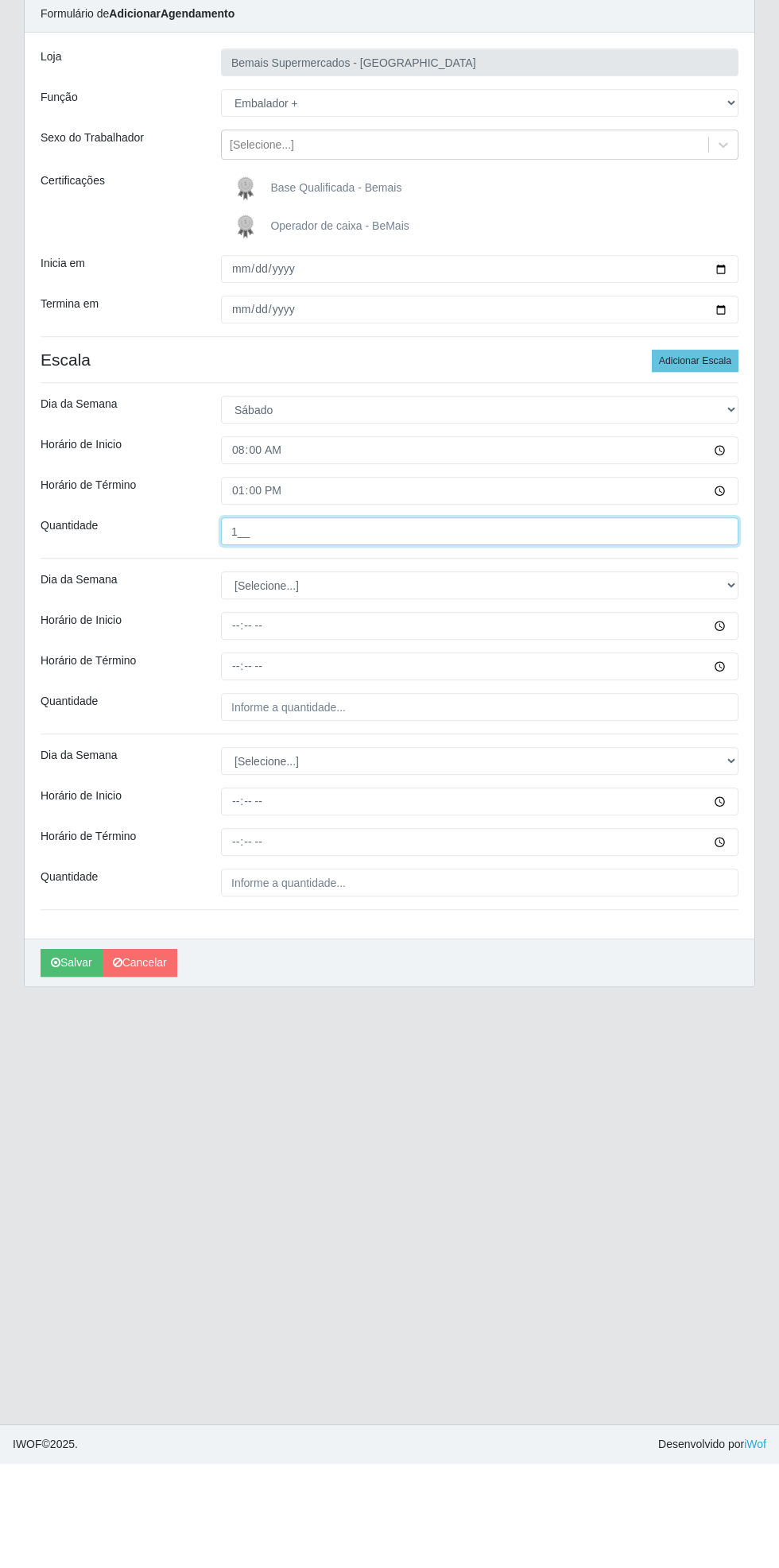
type input "1__"
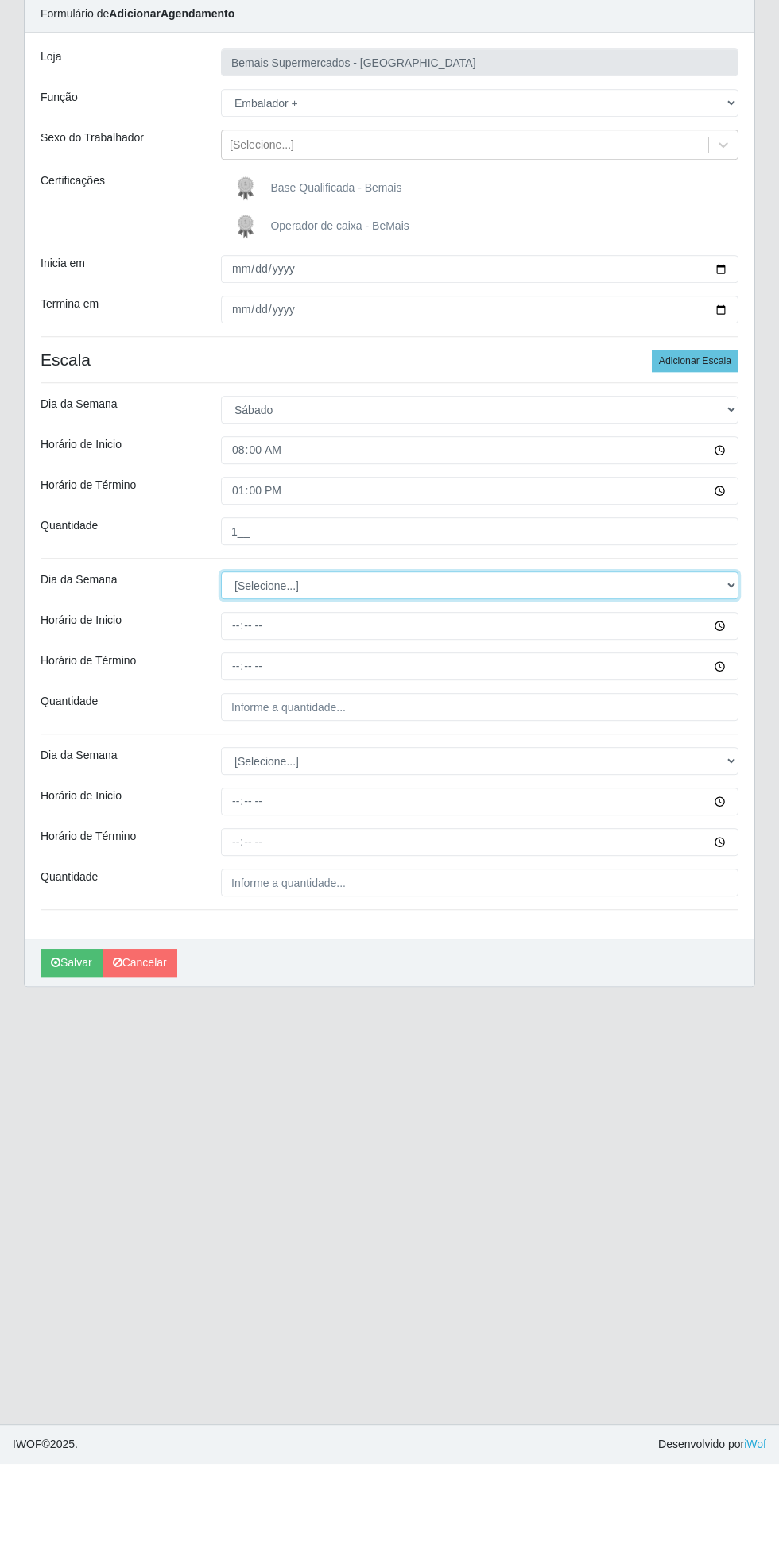
click at [734, 684] on select "[Selecione...] Segunda Terça Quarta Quinta Sexta Sábado Domingo" at bounding box center [480, 690] width 517 height 28
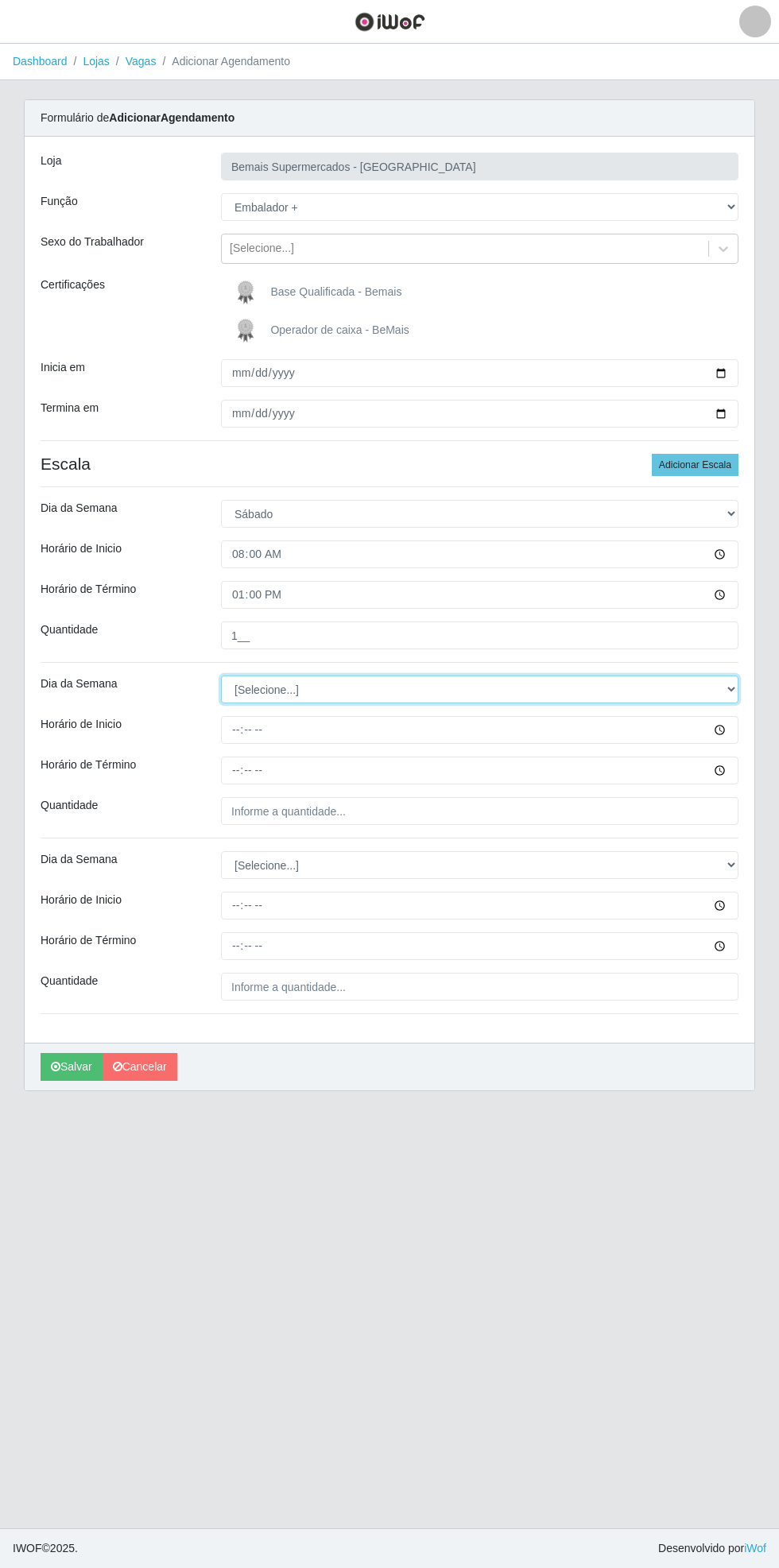
select select "6"
click at [221, 676] on select "[Selecione...] Segunda Terça Quarta Quinta Sexta Sábado Domingo" at bounding box center [480, 690] width 517 height 28
click at [754, 725] on div "Formulário de Adicionar Agendamento Loja Bemais Supermercados - [GEOGRAPHIC_DAT…" at bounding box center [390, 595] width 731 height 992
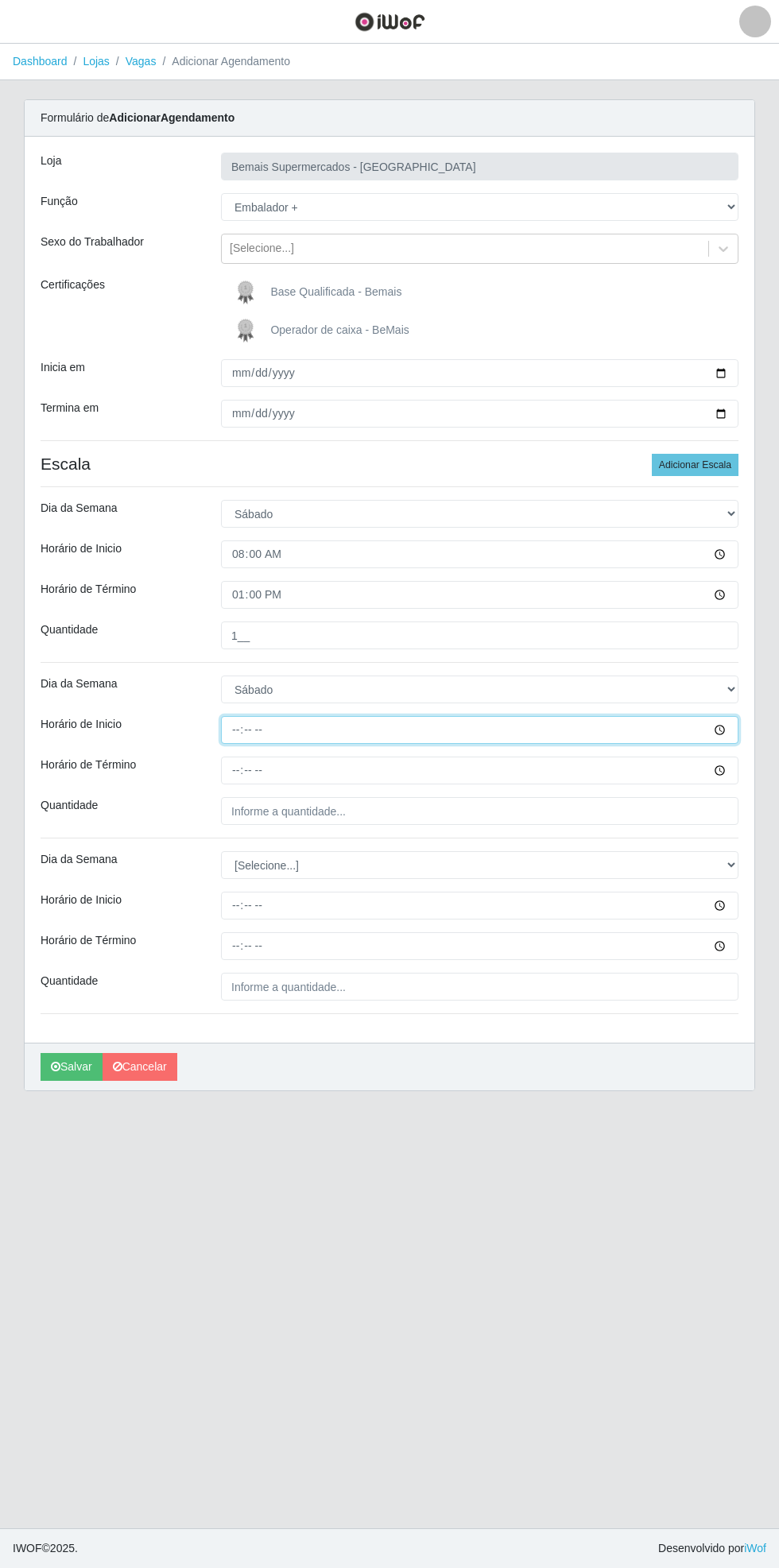
click at [726, 723] on input "Horário de Inicio" at bounding box center [480, 730] width 517 height 28
type input "17:00"
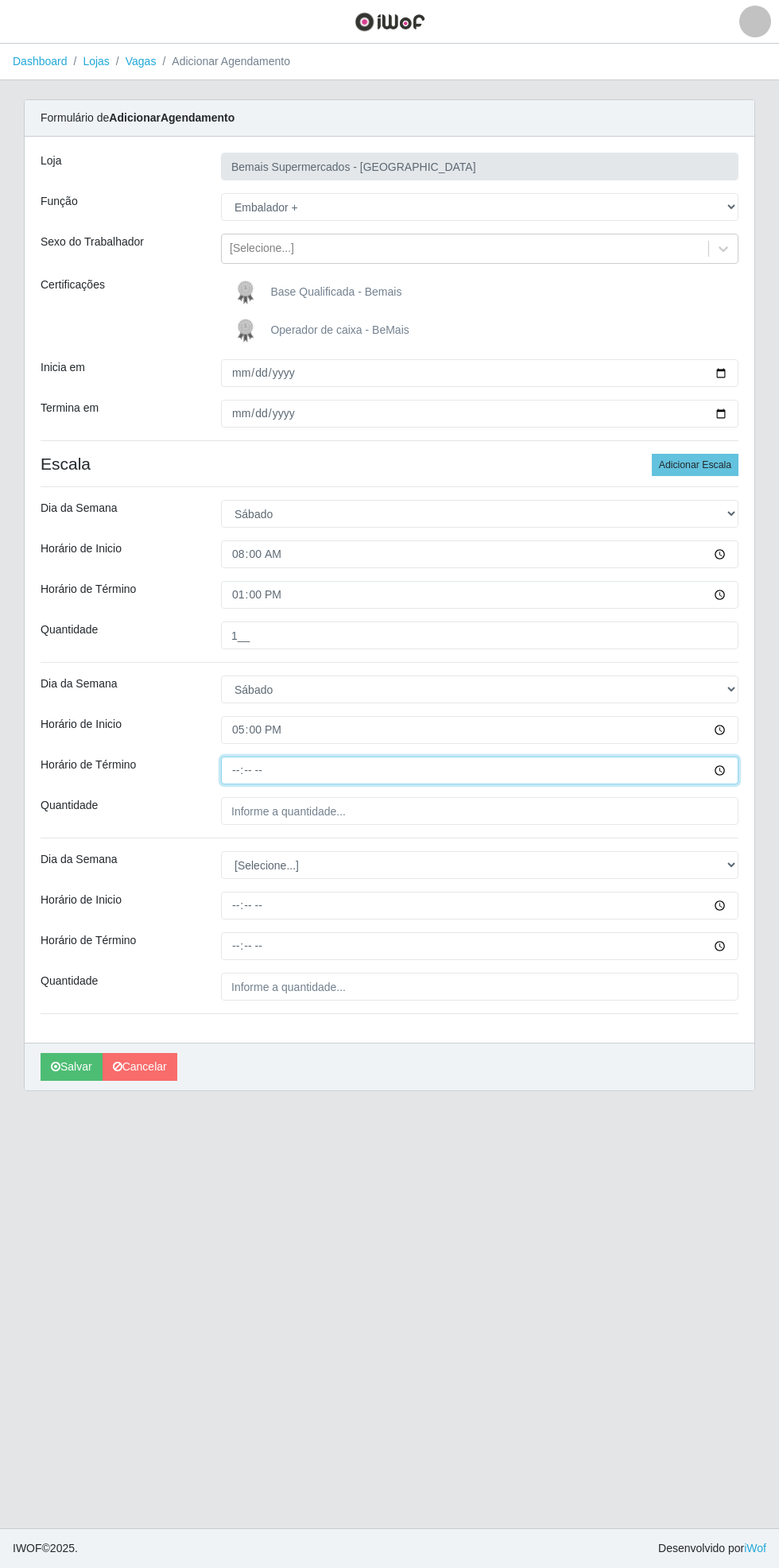
click at [728, 766] on input "Horário de Término" at bounding box center [480, 771] width 517 height 28
type input "21:00"
click at [423, 810] on input "Quantidade" at bounding box center [480, 811] width 517 height 28
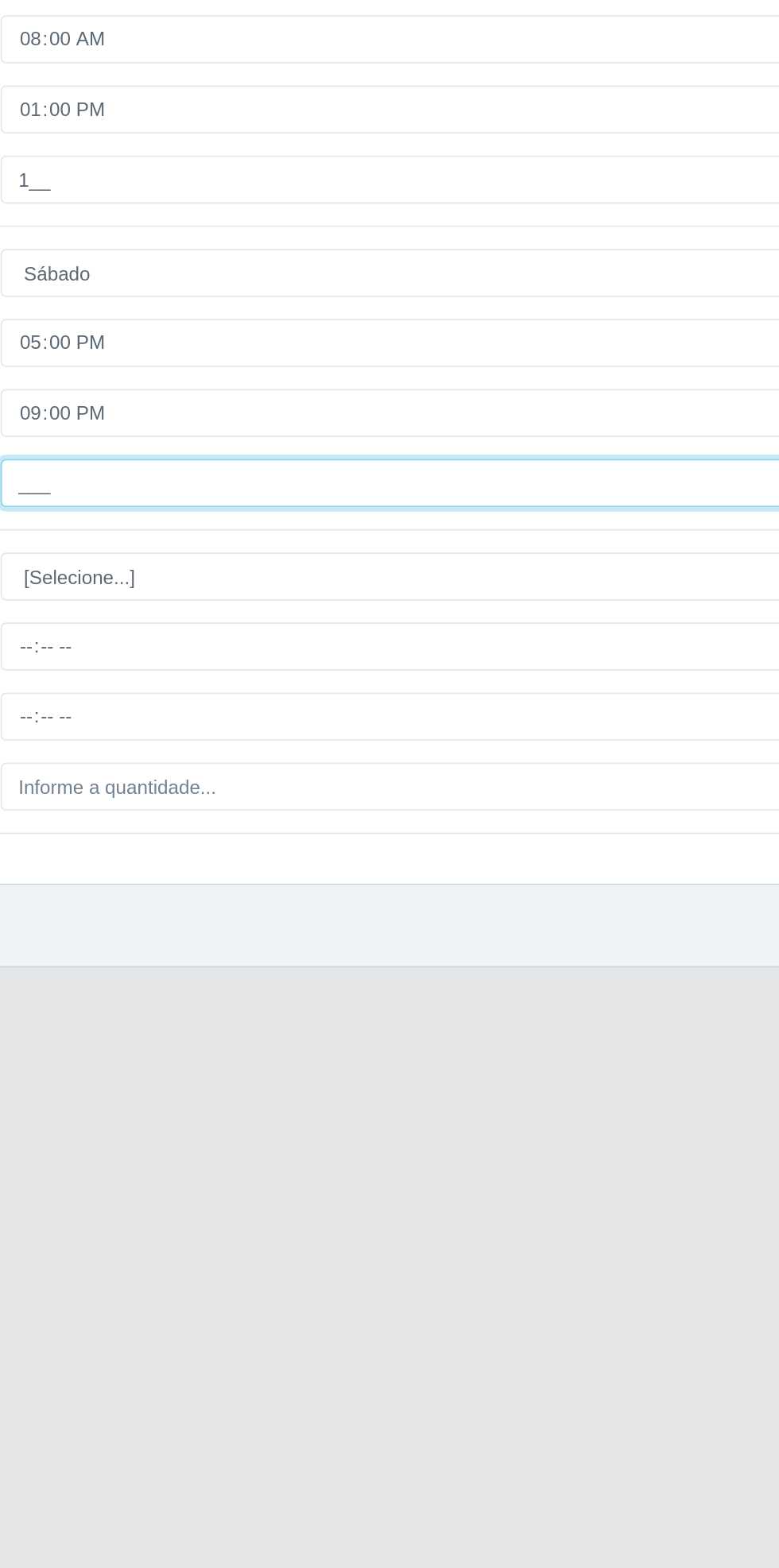
type input "2__"
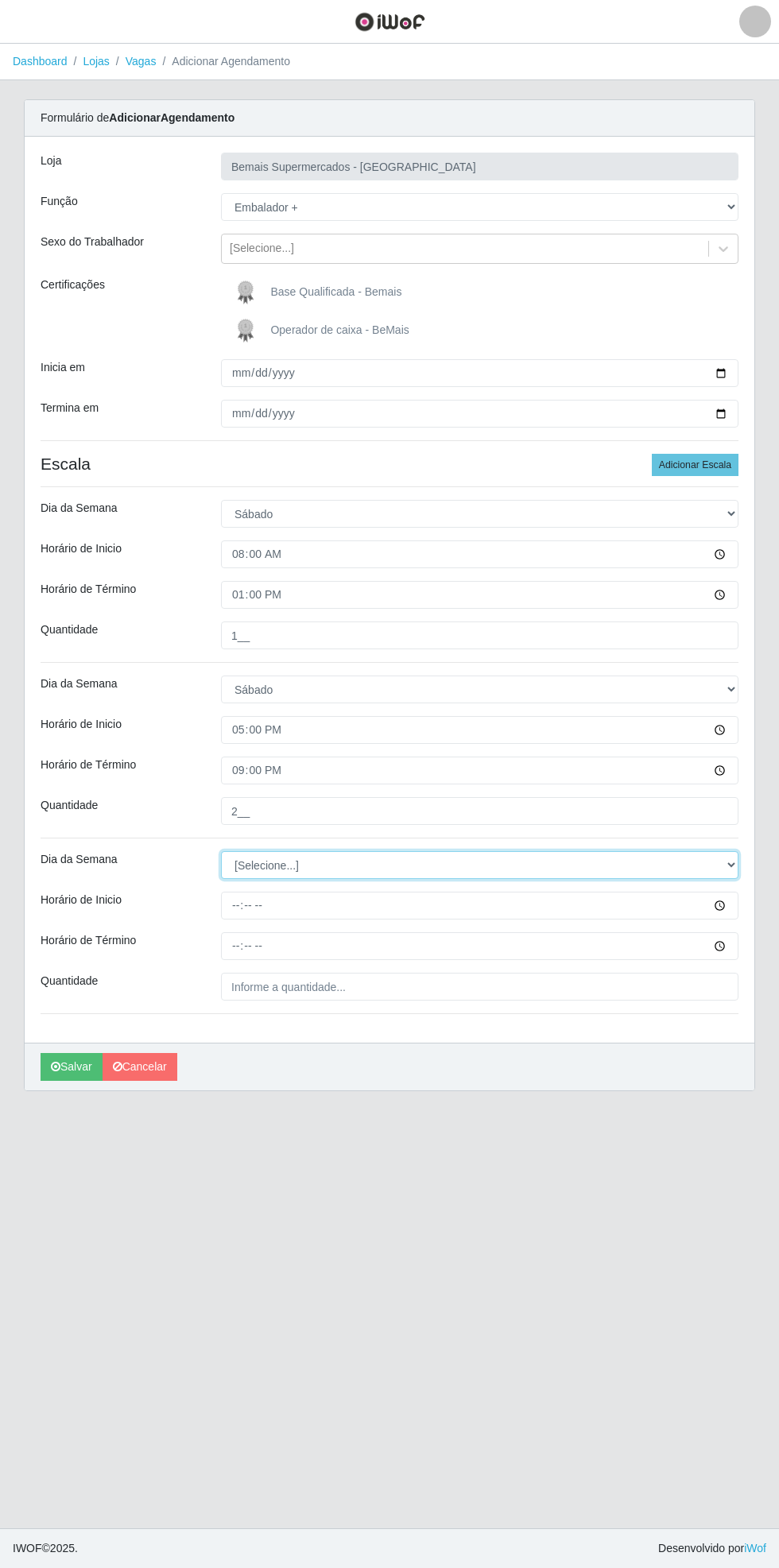
click at [734, 864] on select "[Selecione...] Segunda Terça Quarta Quinta Sexta Sábado Domingo" at bounding box center [480, 865] width 517 height 28
select select "6"
click at [221, 851] on select "[Selecione...] Segunda Terça Quarta Quinta Sexta Sábado Domingo" at bounding box center [480, 865] width 517 height 28
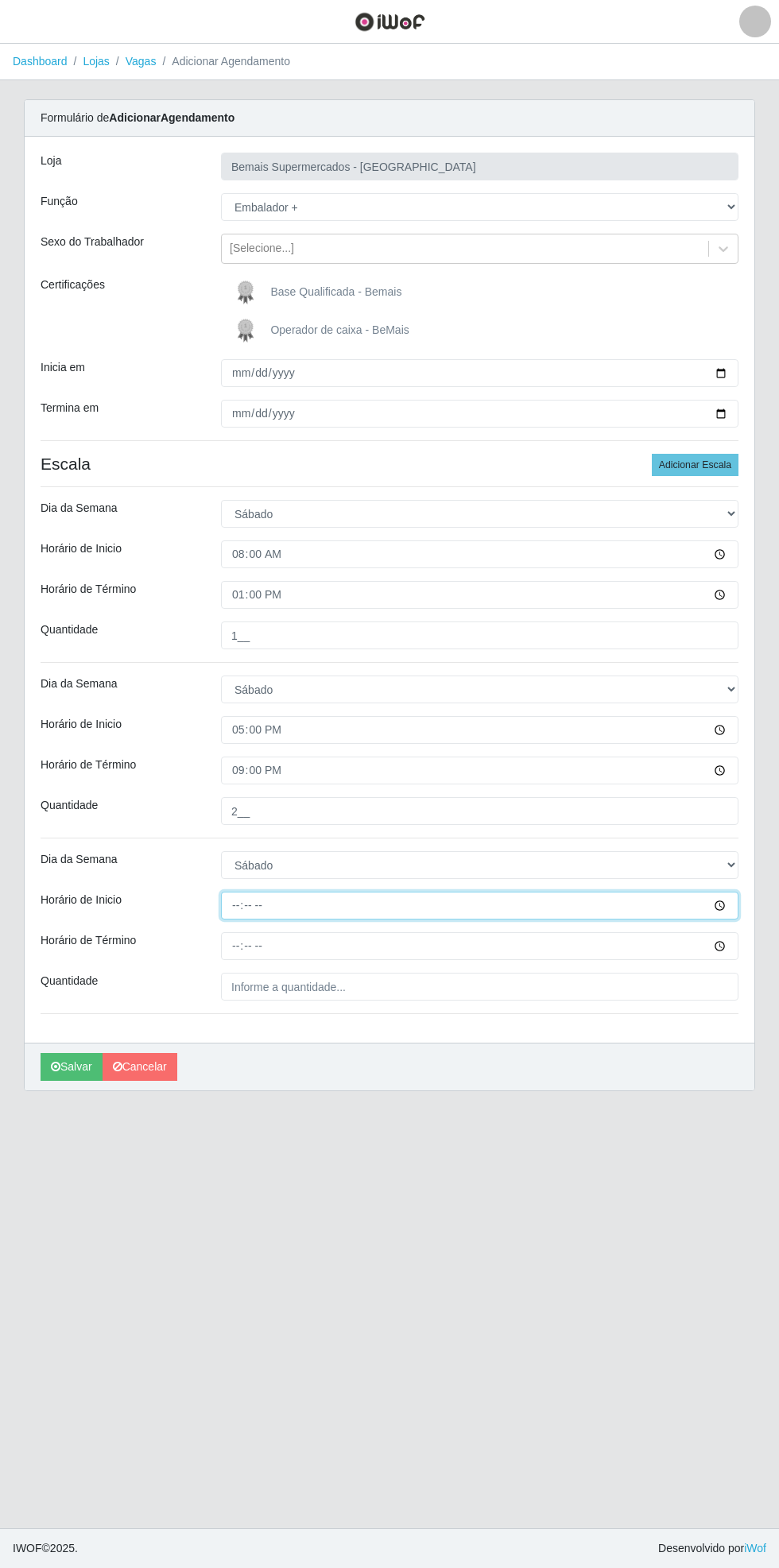
click at [731, 903] on input "Horário de Inicio" at bounding box center [480, 906] width 517 height 28
click at [728, 899] on input "17:00" at bounding box center [480, 906] width 517 height 28
type input "17:30"
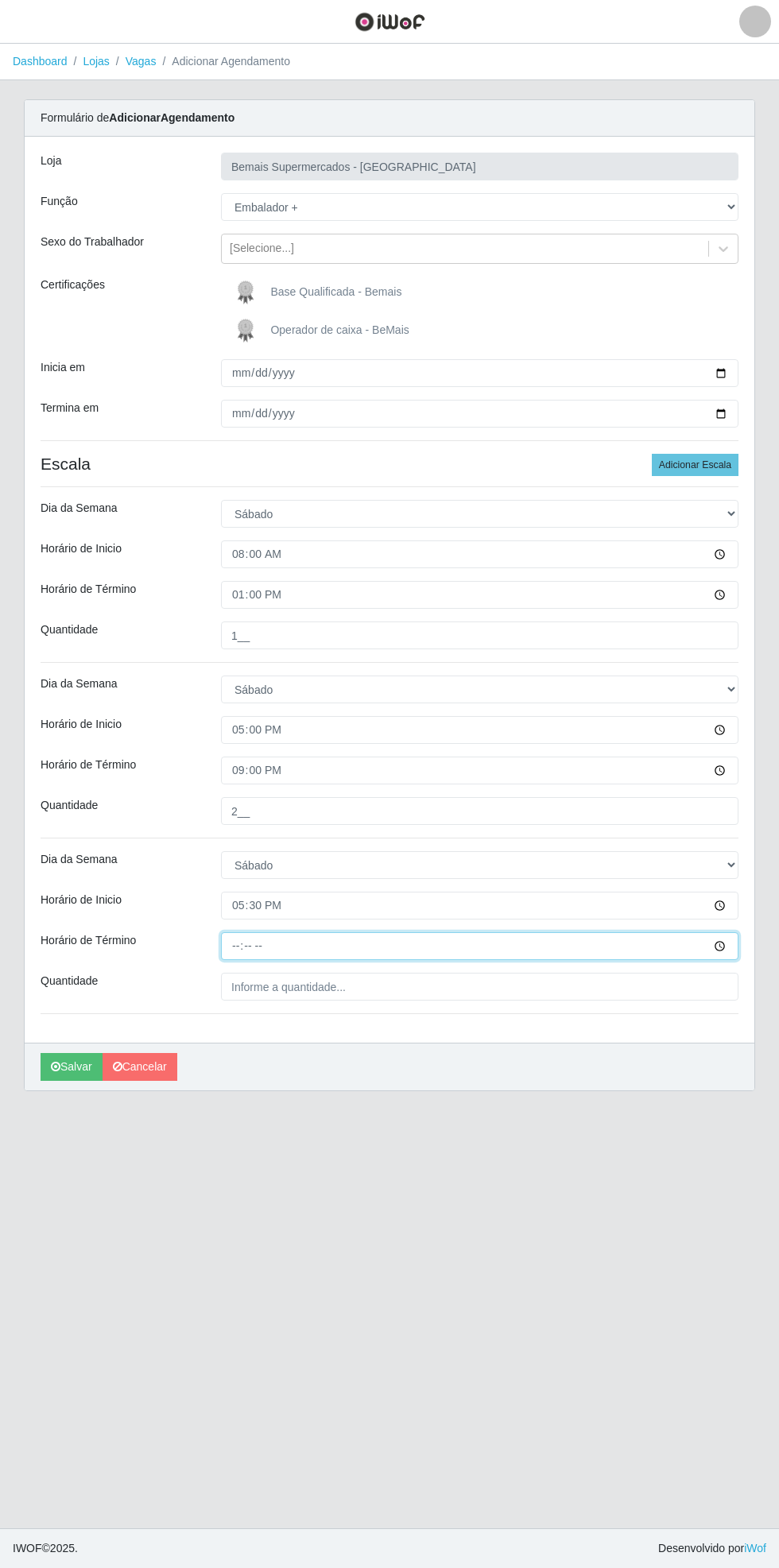
click at [728, 942] on input "Horário de Término" at bounding box center [480, 946] width 517 height 28
type input "21:30"
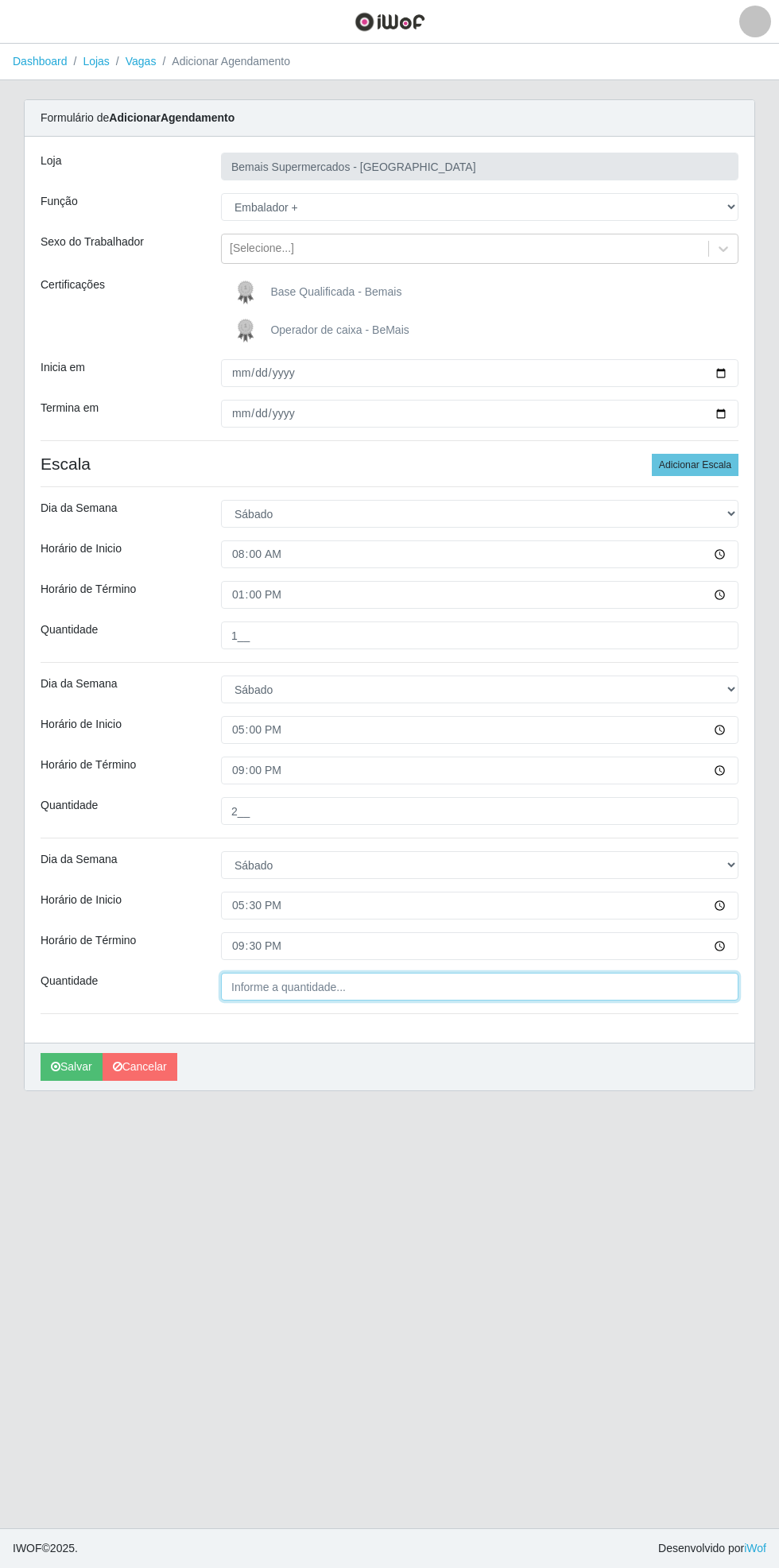
click at [362, 981] on input "Quantidade" at bounding box center [480, 987] width 517 height 28
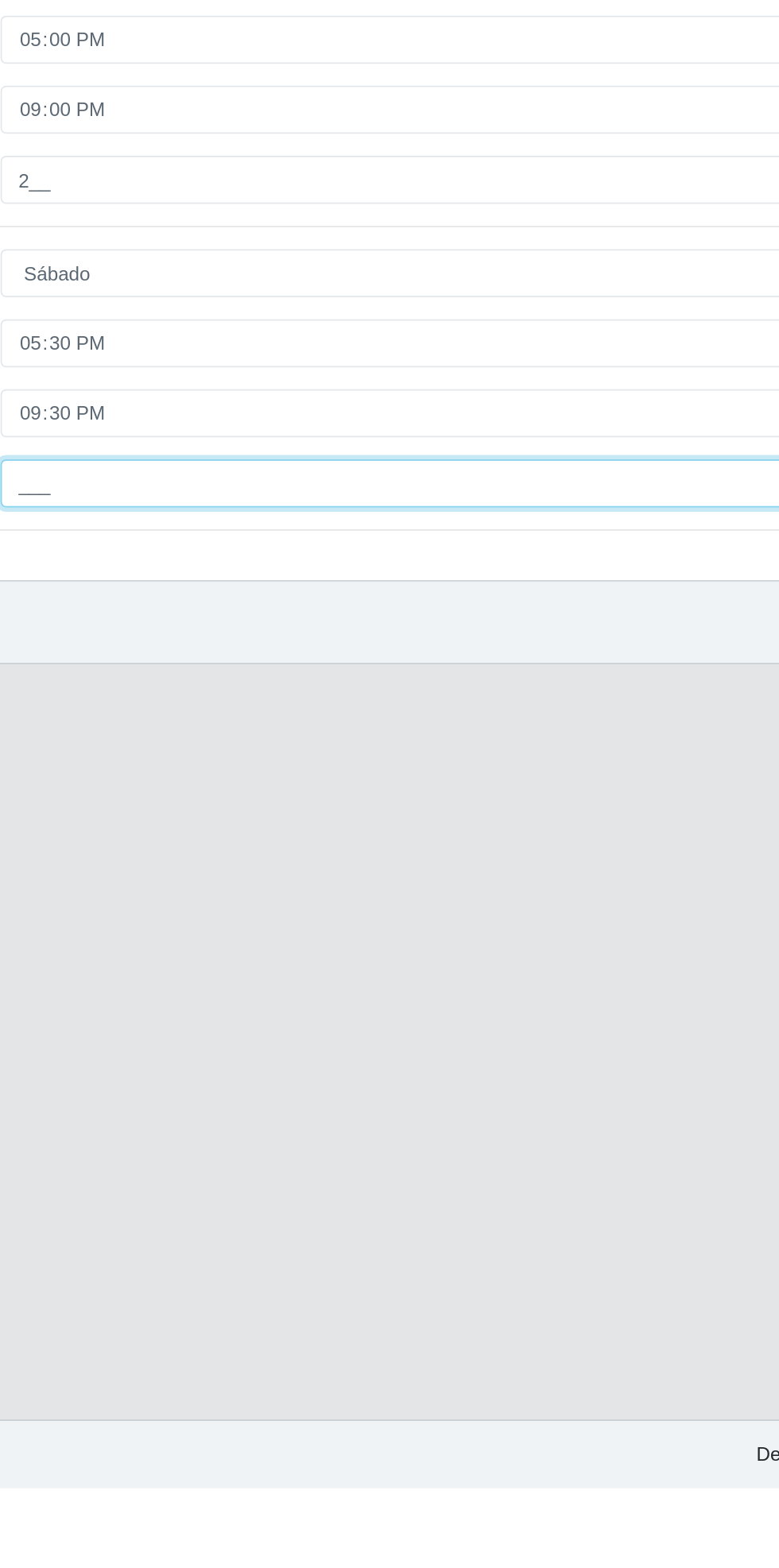
type input "1__"
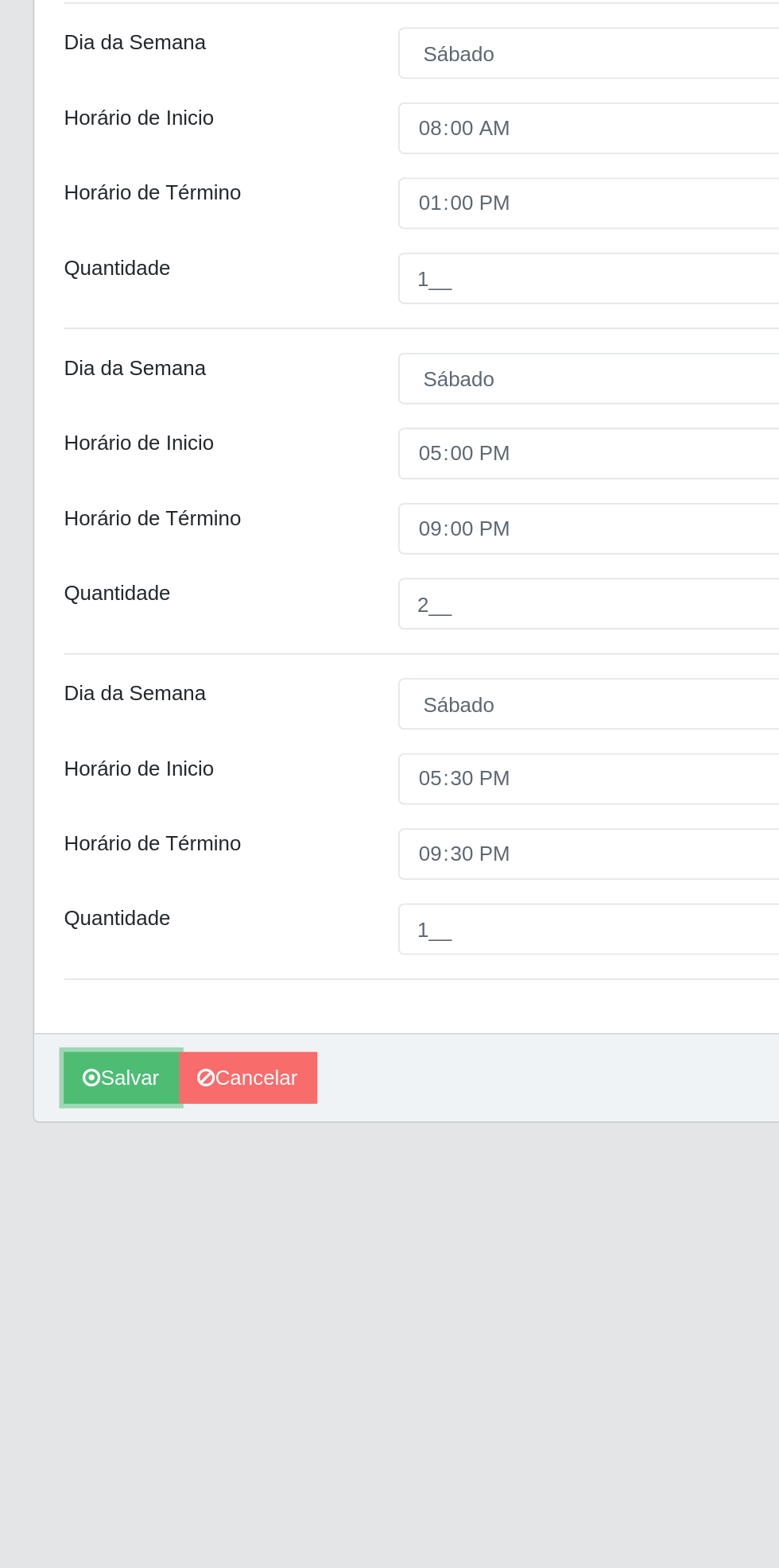
click at [70, 1076] on button "Salvar" at bounding box center [71, 1067] width 62 height 28
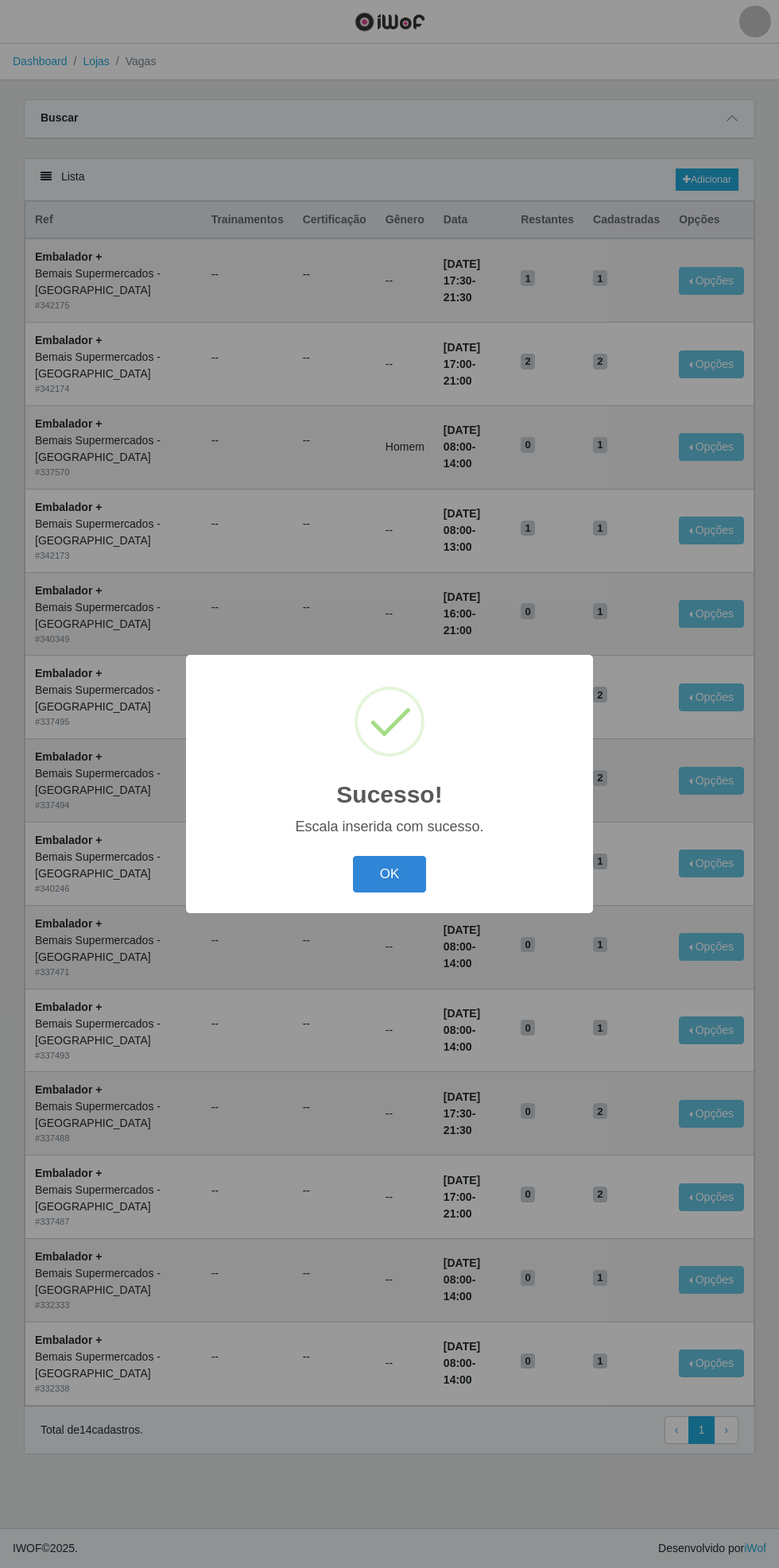
click at [404, 868] on button "OK" at bounding box center [389, 875] width 74 height 37
